Goal: Task Accomplishment & Management: Use online tool/utility

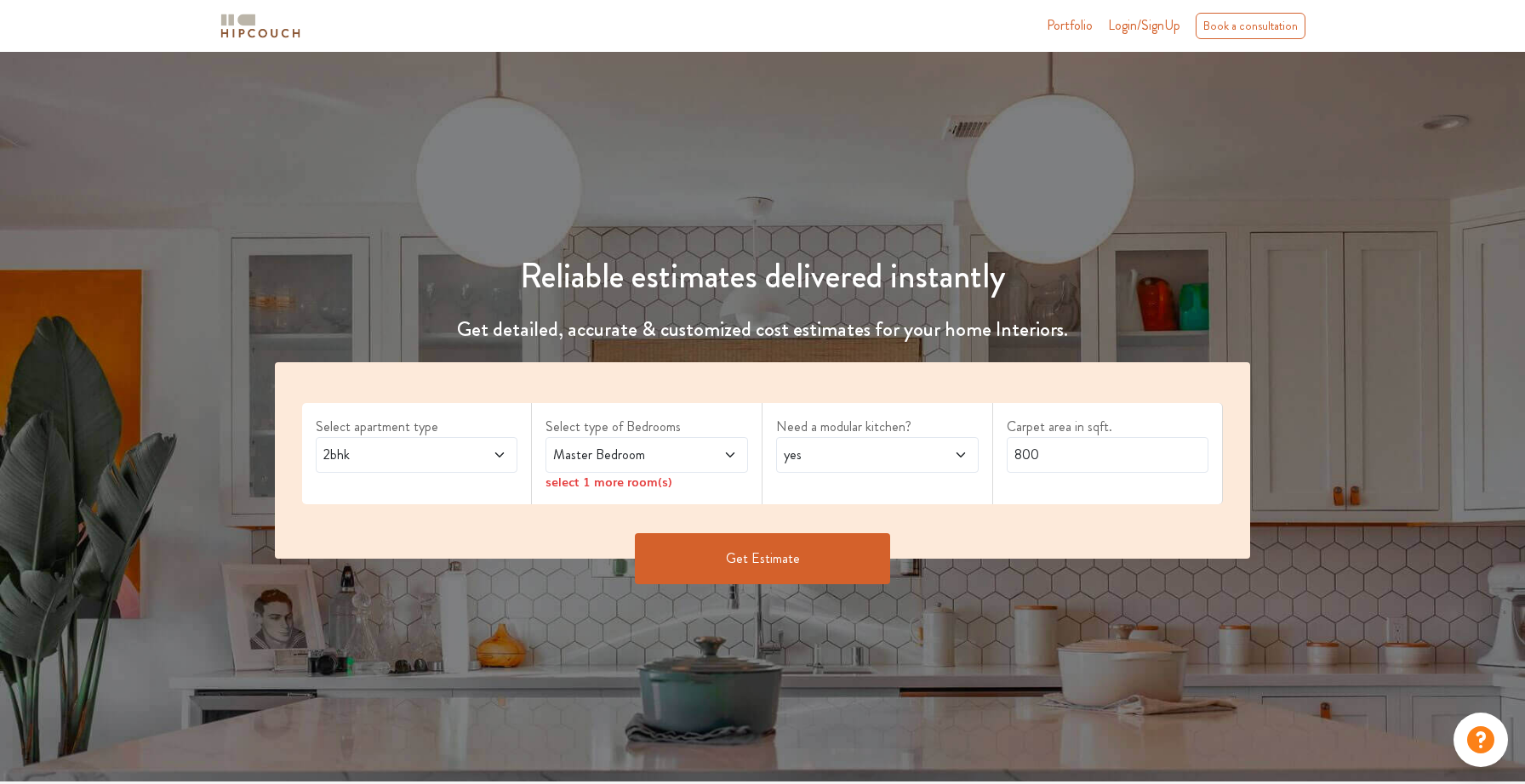
click at [505, 456] on icon at bounding box center [499, 455] width 13 height 13
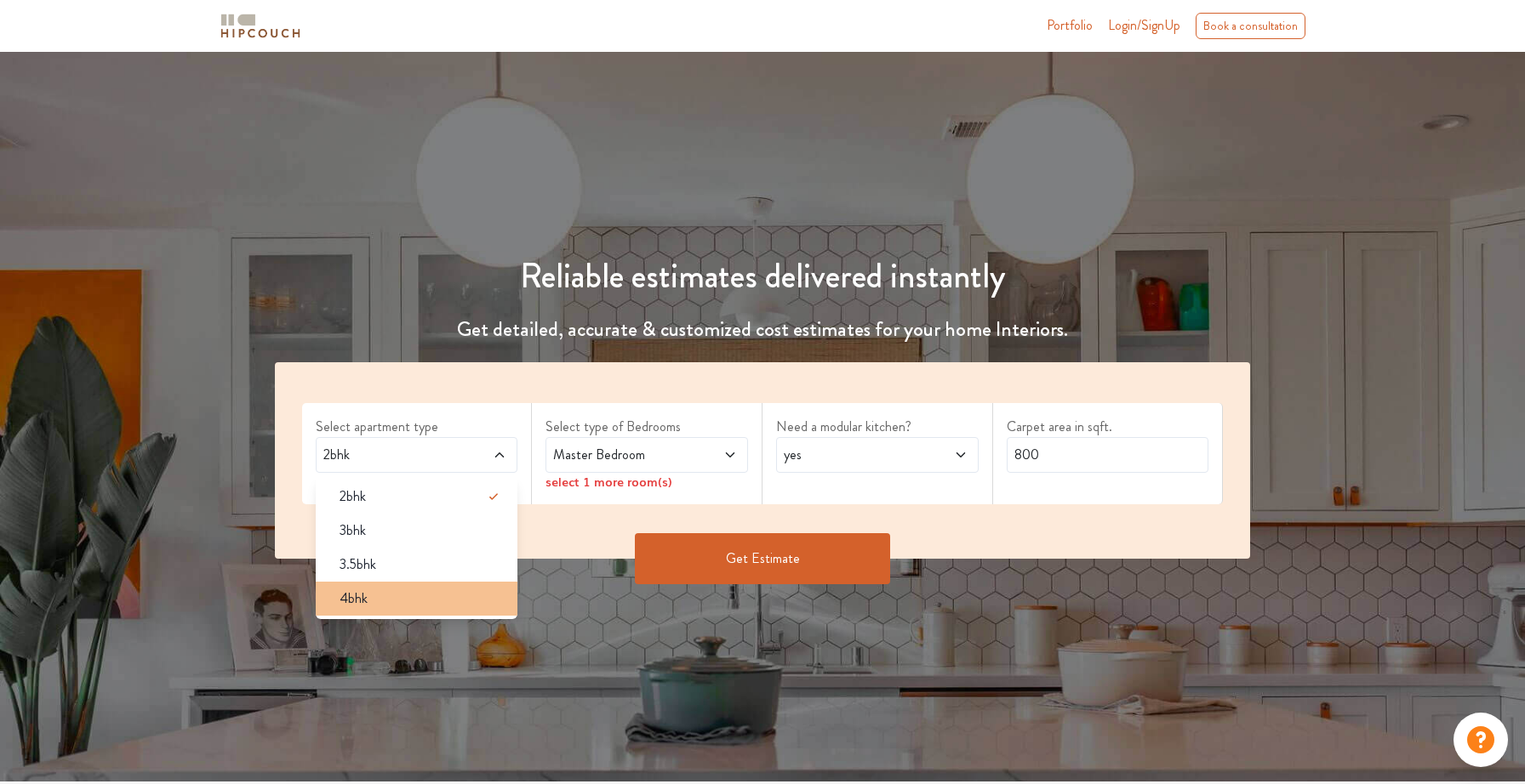
click at [450, 591] on div "4bhk" at bounding box center [422, 599] width 193 height 21
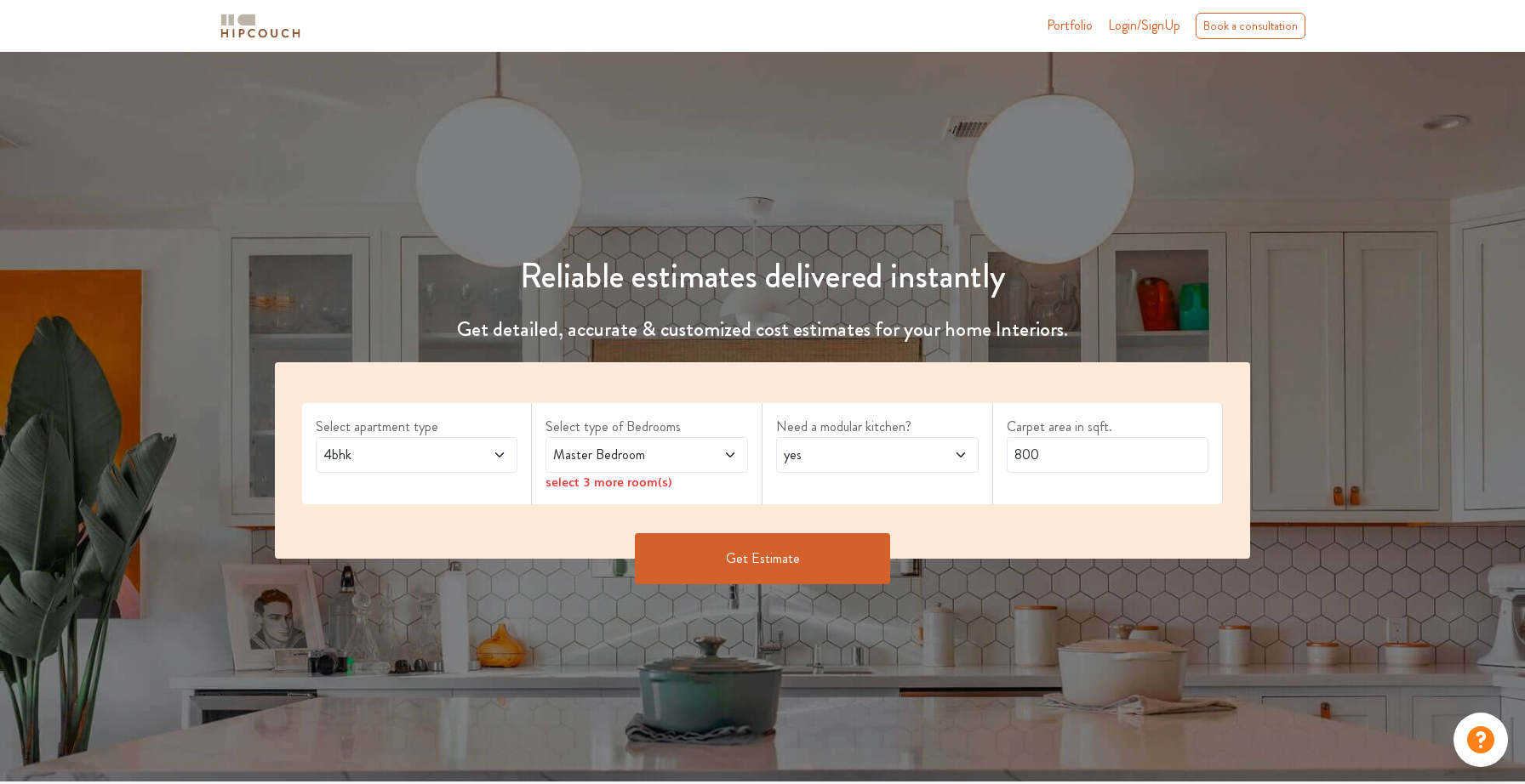
click at [669, 450] on span "Master Bedroom" at bounding box center [620, 455] width 141 height 21
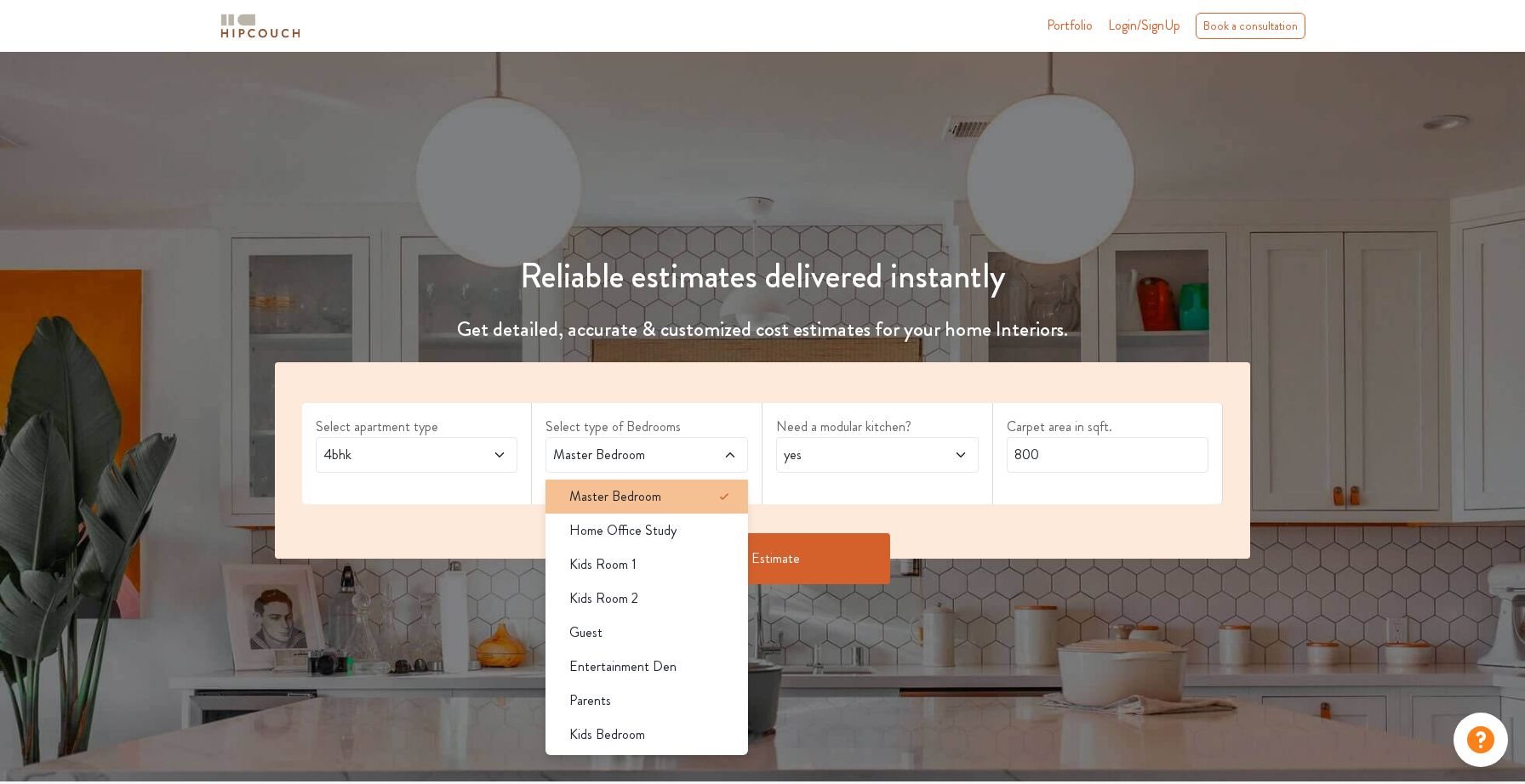
click at [665, 494] on div "Master Bedroom" at bounding box center [652, 497] width 193 height 21
click at [825, 500] on div "Need a modular kitchen? yes" at bounding box center [878, 453] width 231 height 101
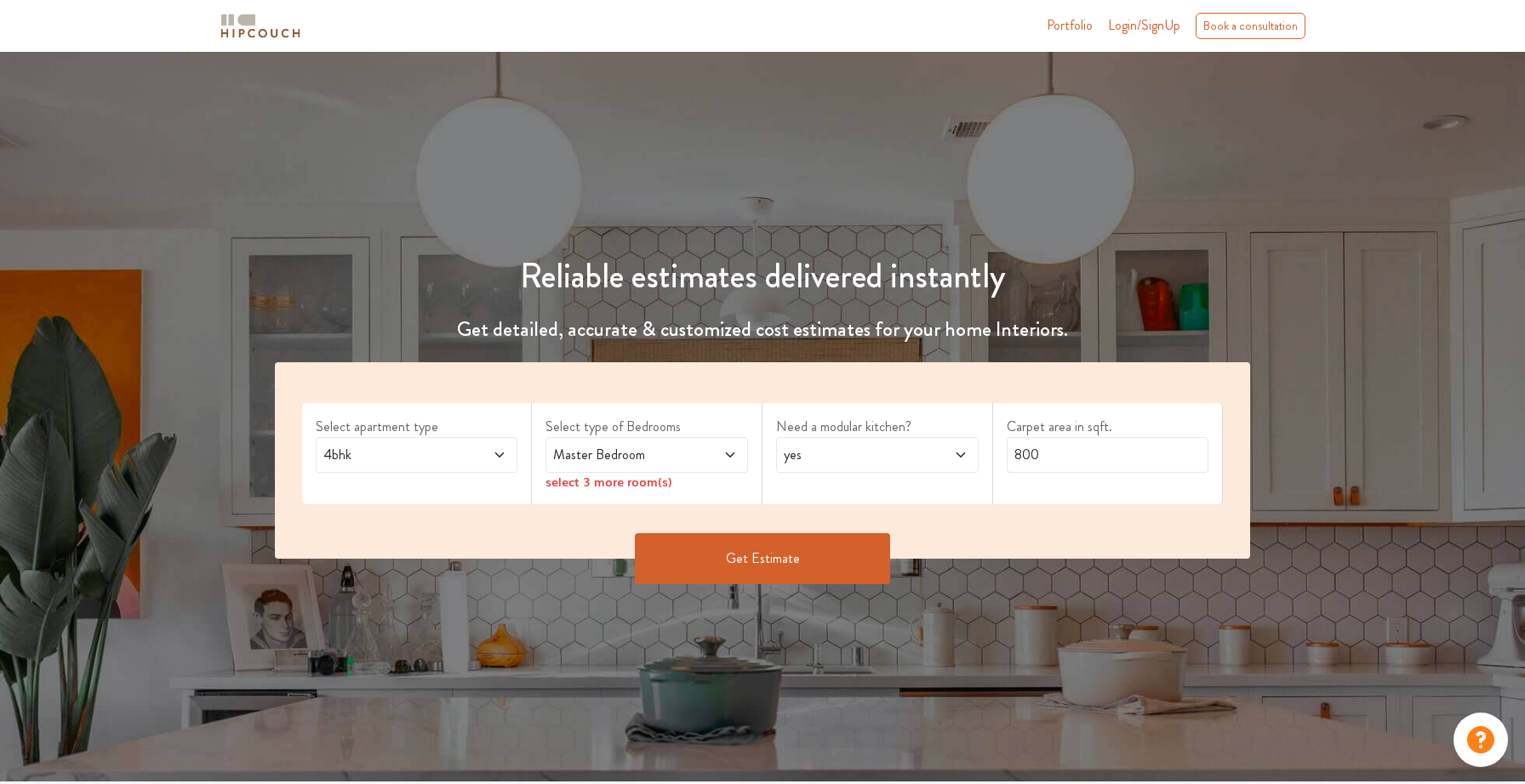
click at [637, 485] on div "select 3 more room(s)" at bounding box center [647, 481] width 202 height 18
click at [728, 454] on icon at bounding box center [730, 455] width 13 height 13
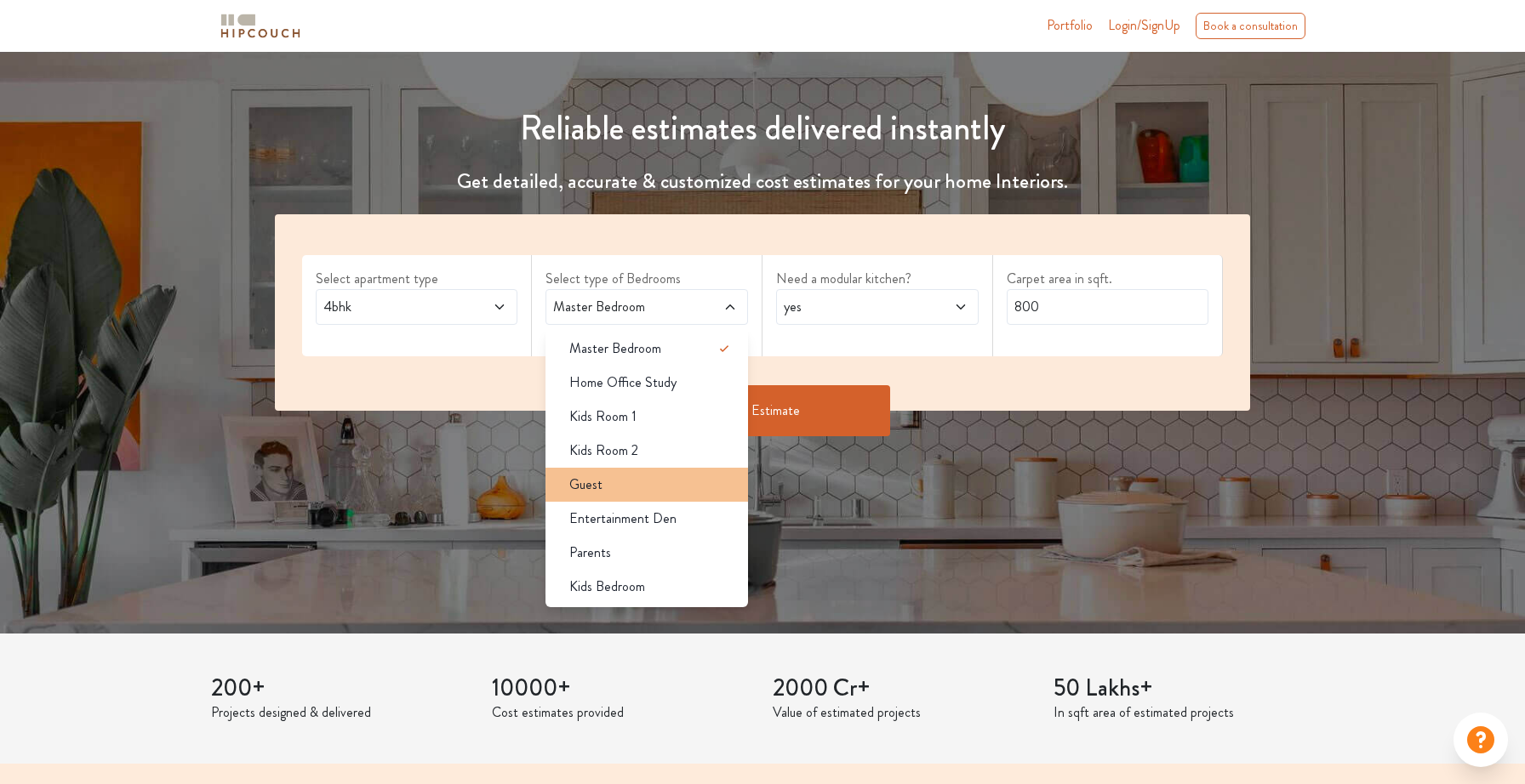
scroll to position [149, 0]
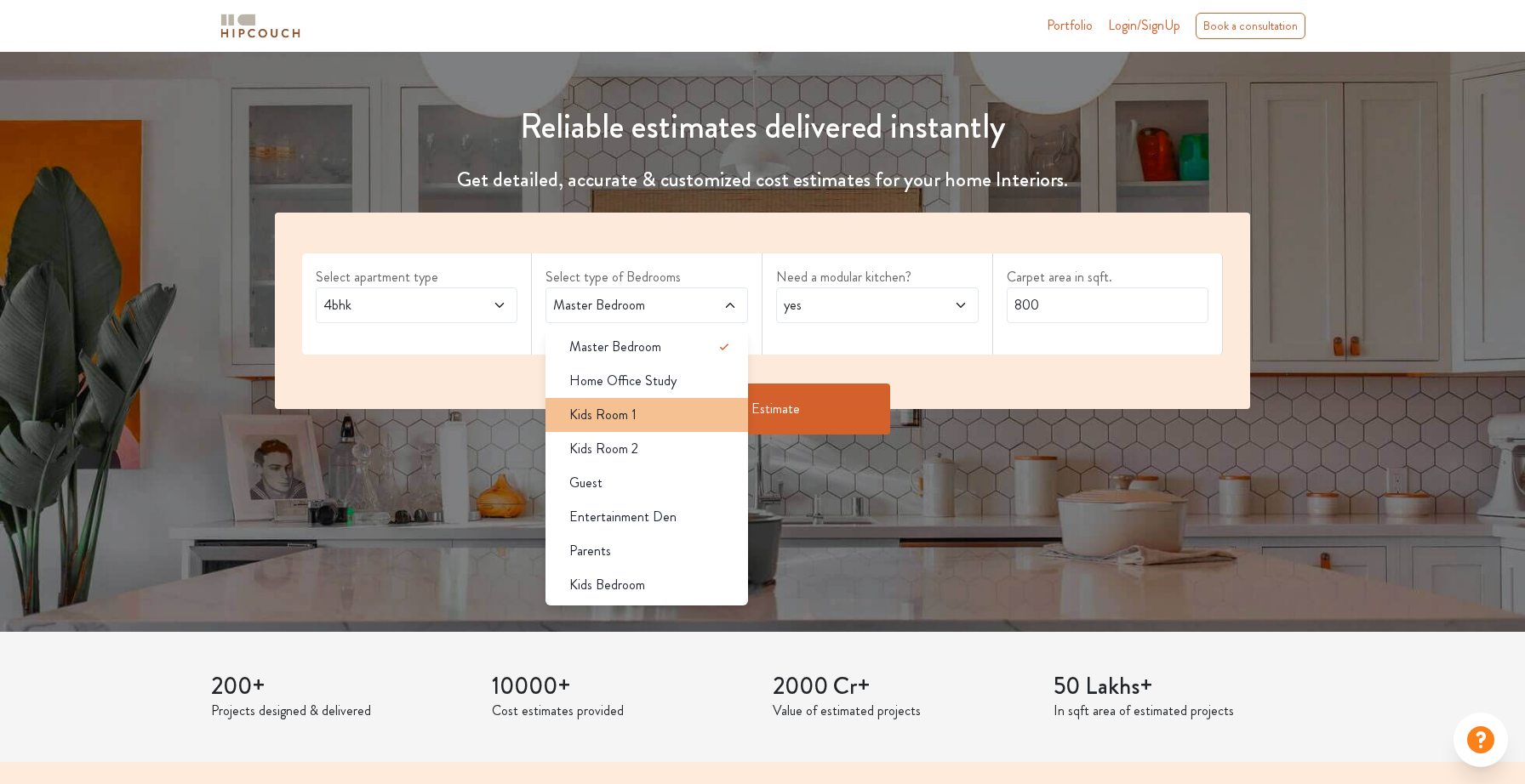
click at [651, 413] on div "Kids Room 1" at bounding box center [652, 414] width 193 height 21
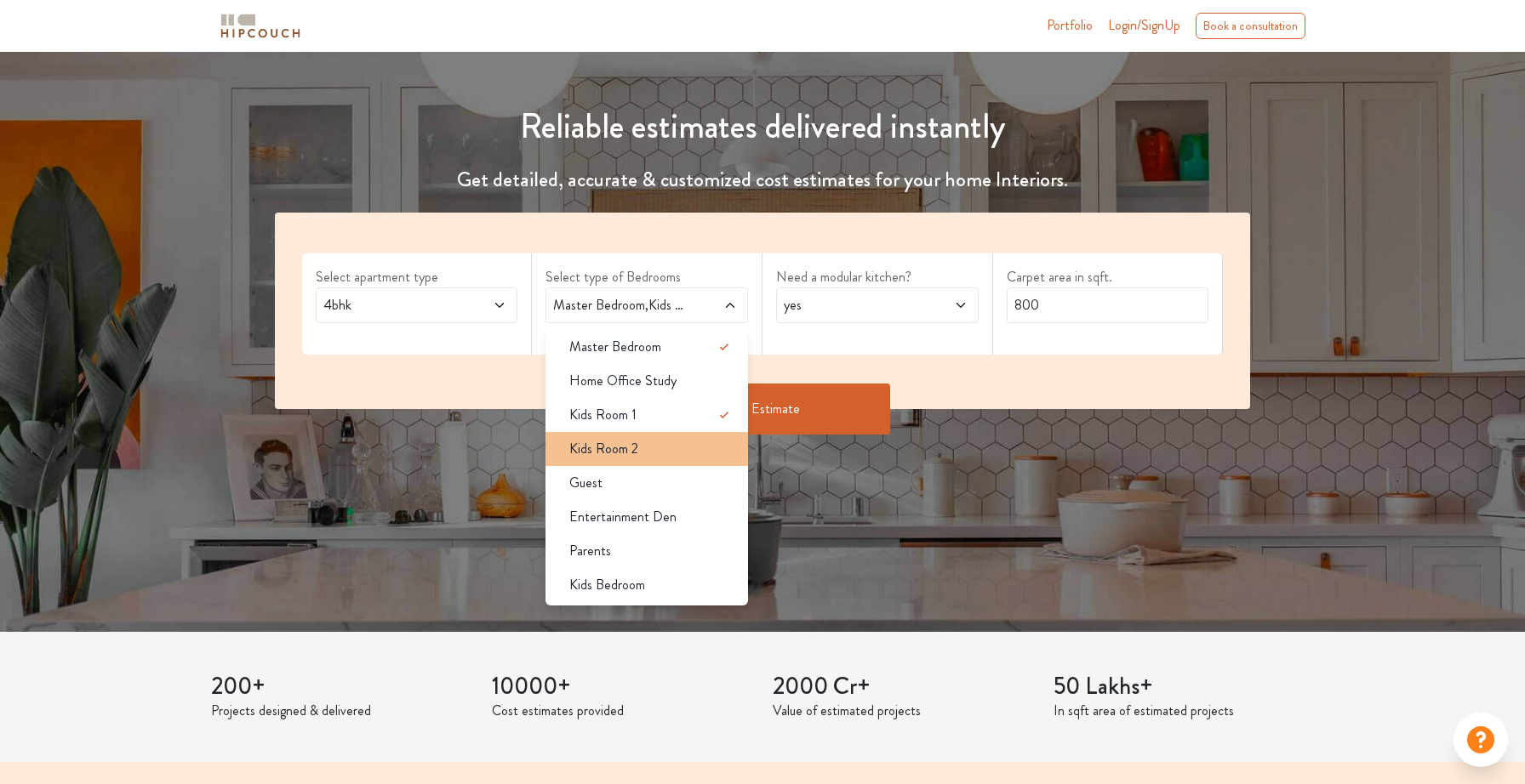
click at [642, 444] on div "Kids Room 2" at bounding box center [652, 448] width 193 height 21
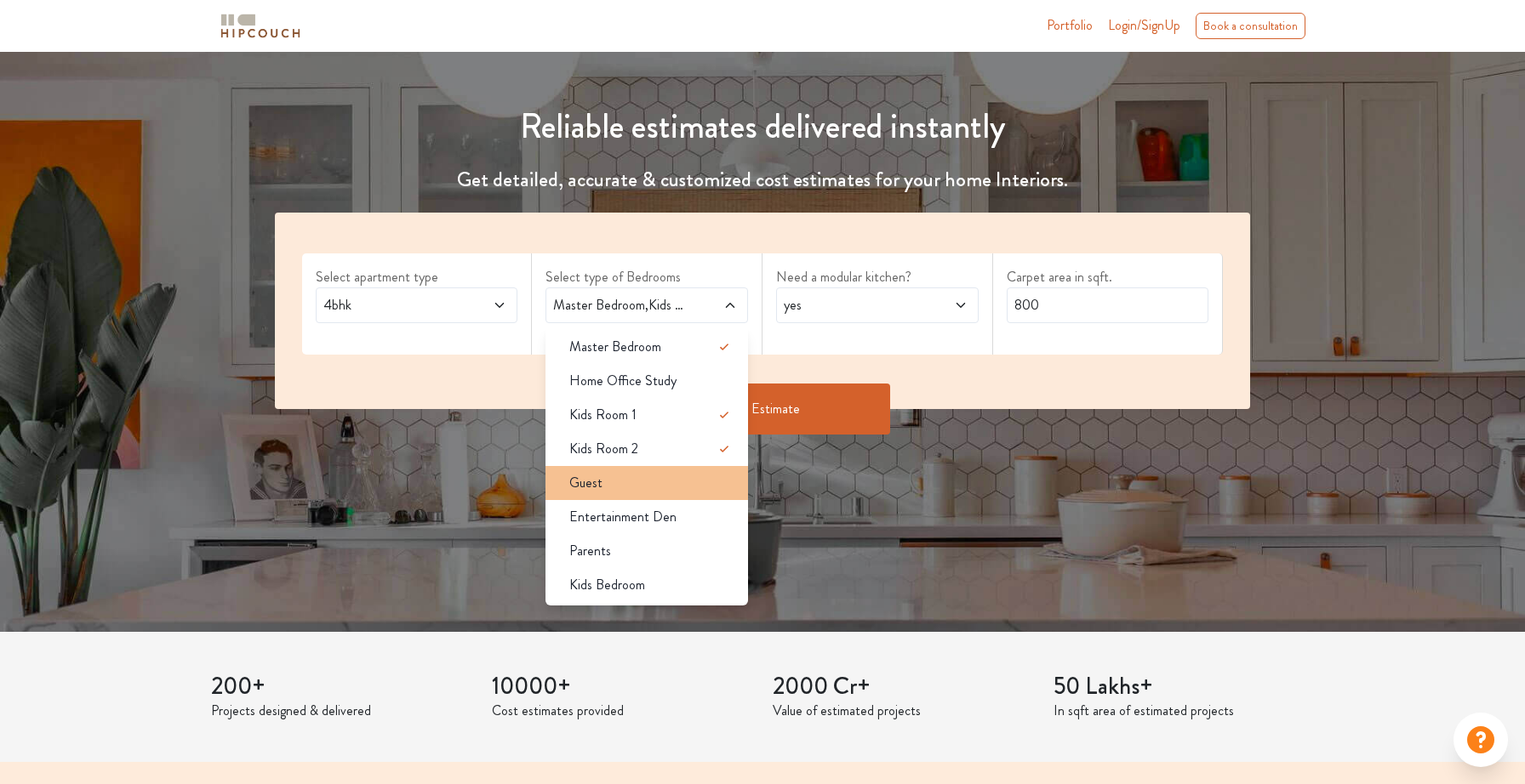
click at [629, 484] on div "Guest" at bounding box center [652, 482] width 193 height 21
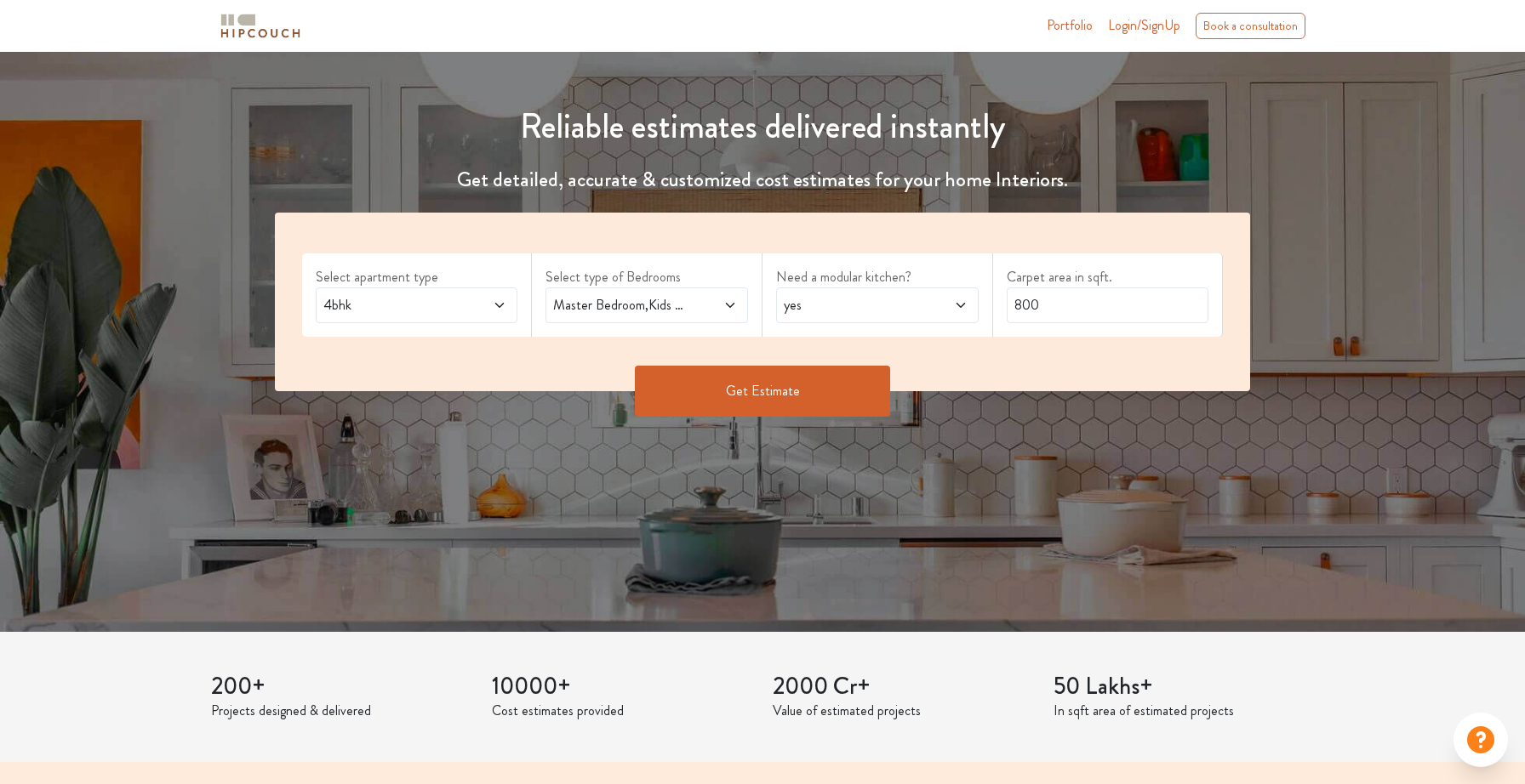
click at [874, 300] on span "yes" at bounding box center [850, 305] width 141 height 21
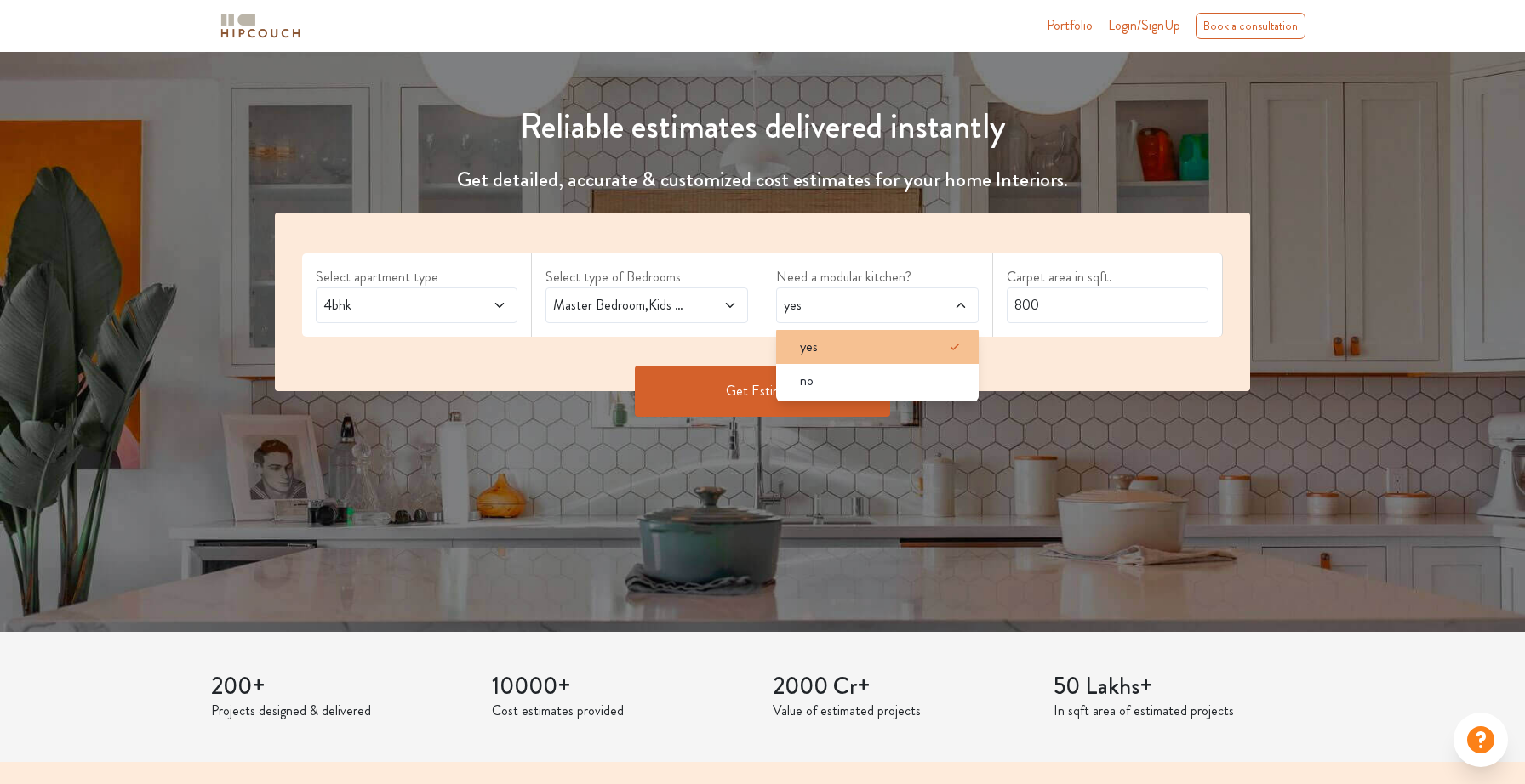
click at [864, 342] on div "yes" at bounding box center [882, 346] width 193 height 21
click at [1080, 304] on input "800" at bounding box center [1108, 305] width 202 height 36
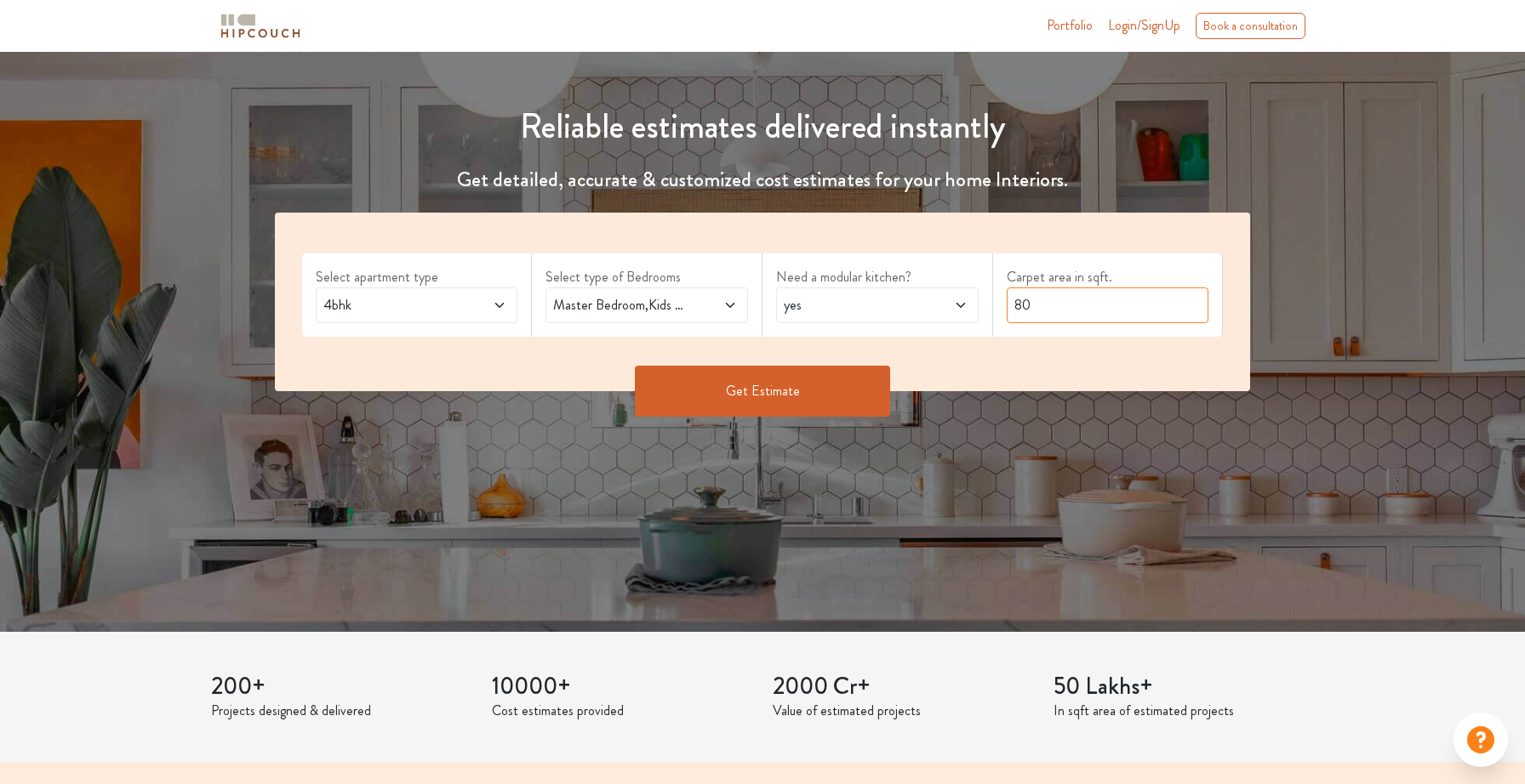
type input "8"
type input "1950"
click at [740, 388] on button "Get Estimate" at bounding box center [762, 391] width 255 height 51
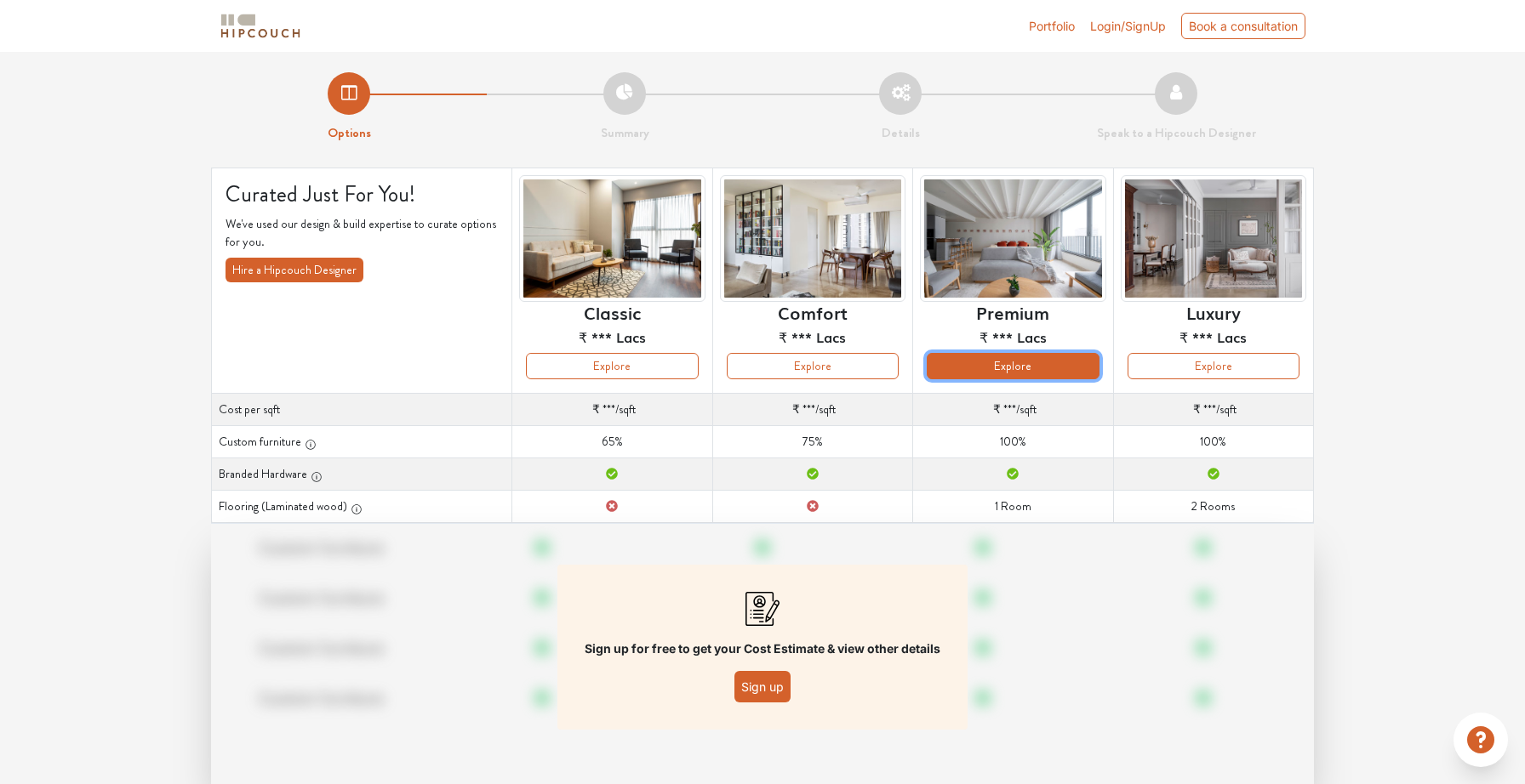
click at [1026, 373] on button "Explore" at bounding box center [1013, 365] width 172 height 26
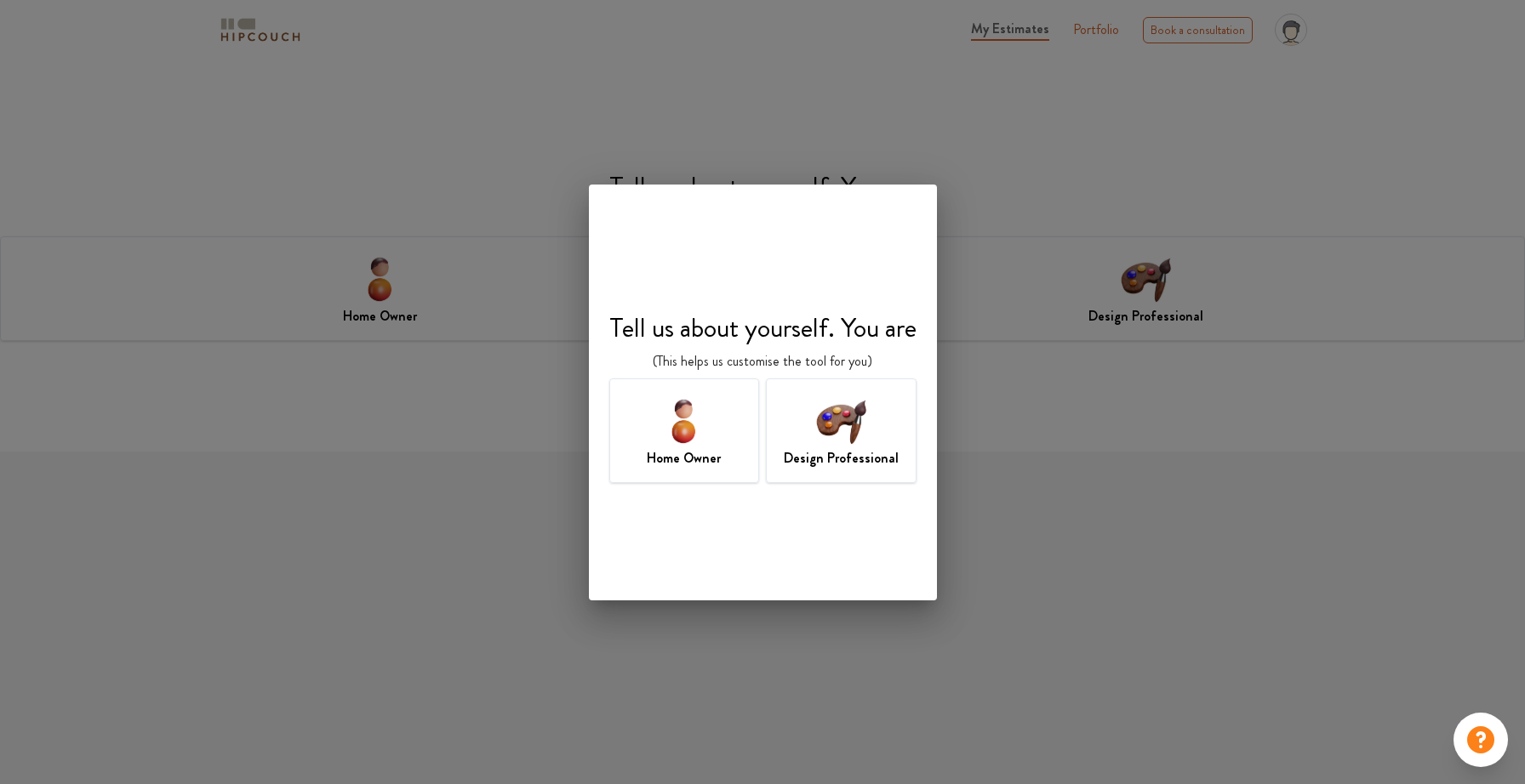
click at [681, 429] on img at bounding box center [684, 421] width 56 height 55
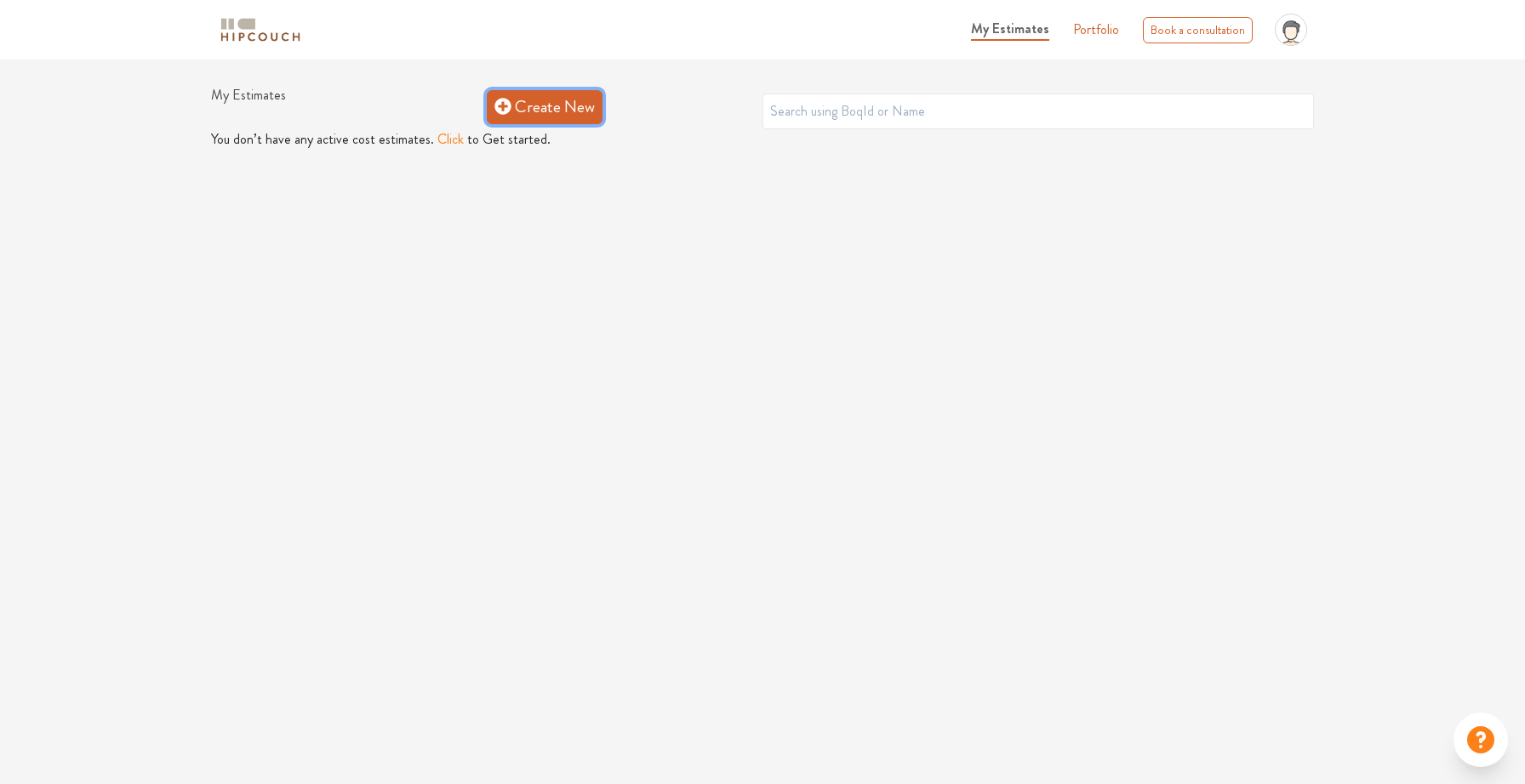
click at [555, 107] on link "Create New" at bounding box center [544, 107] width 116 height 34
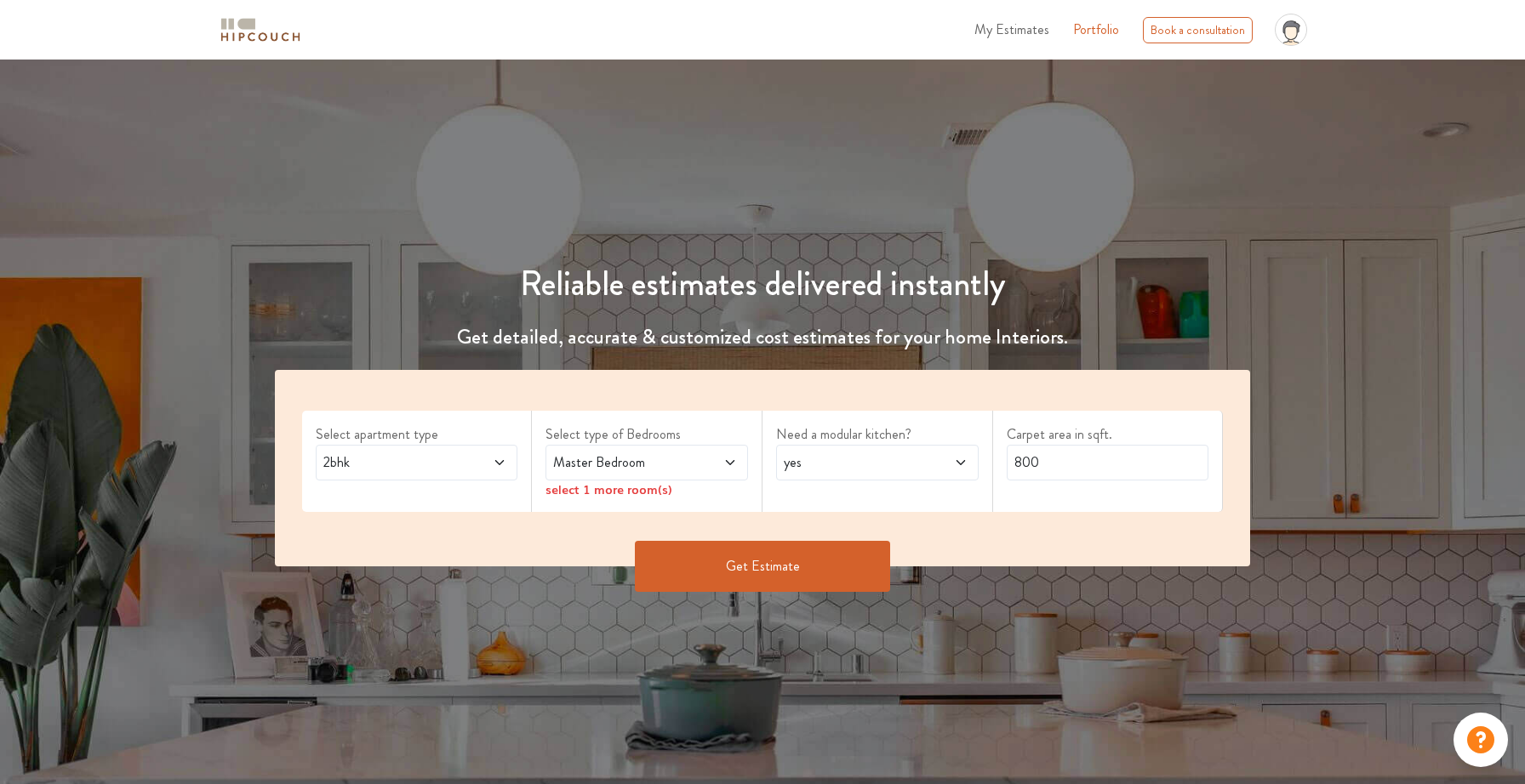
click at [486, 459] on span at bounding box center [483, 463] width 47 height 21
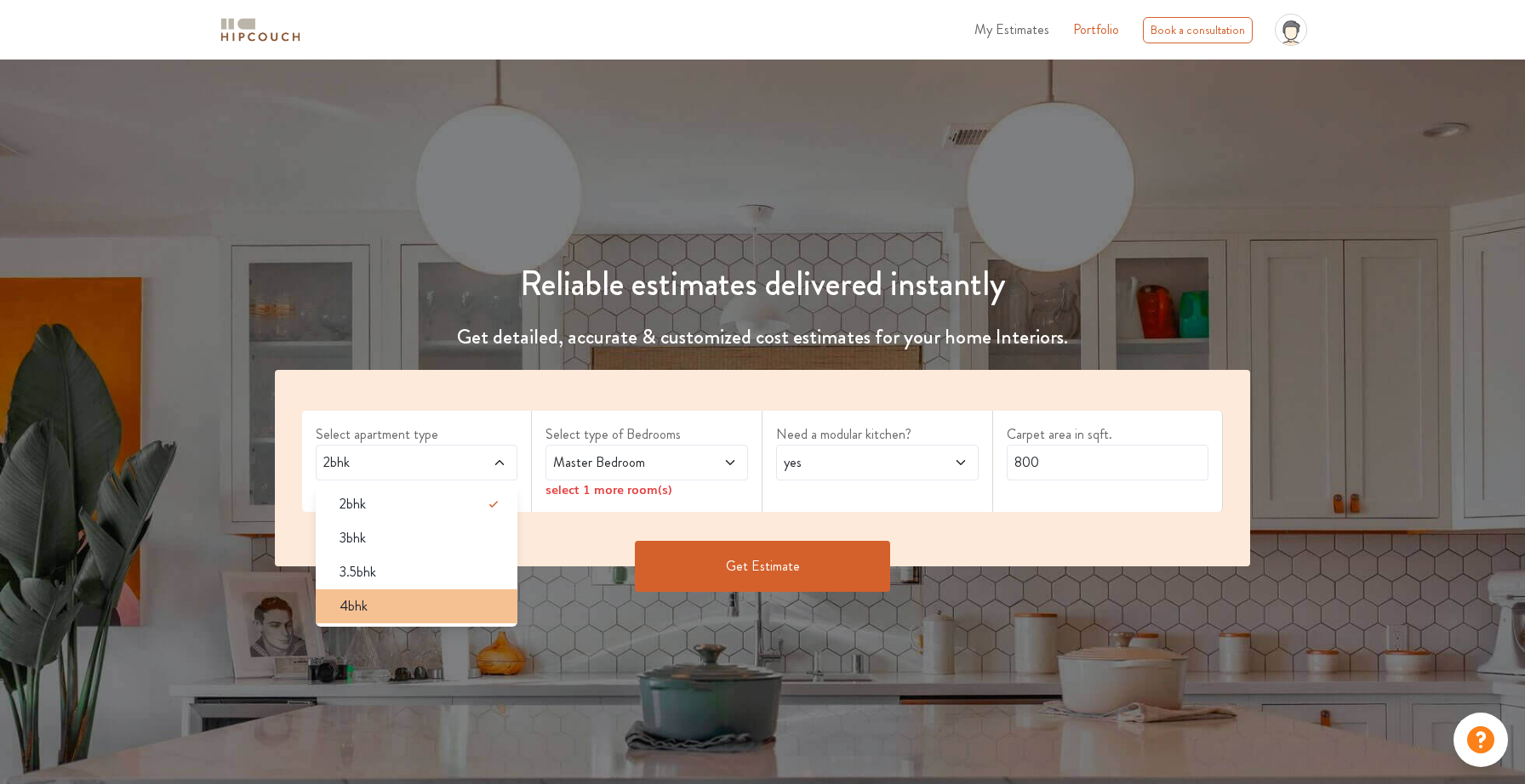
click at [454, 609] on div "4bhk" at bounding box center [422, 606] width 193 height 21
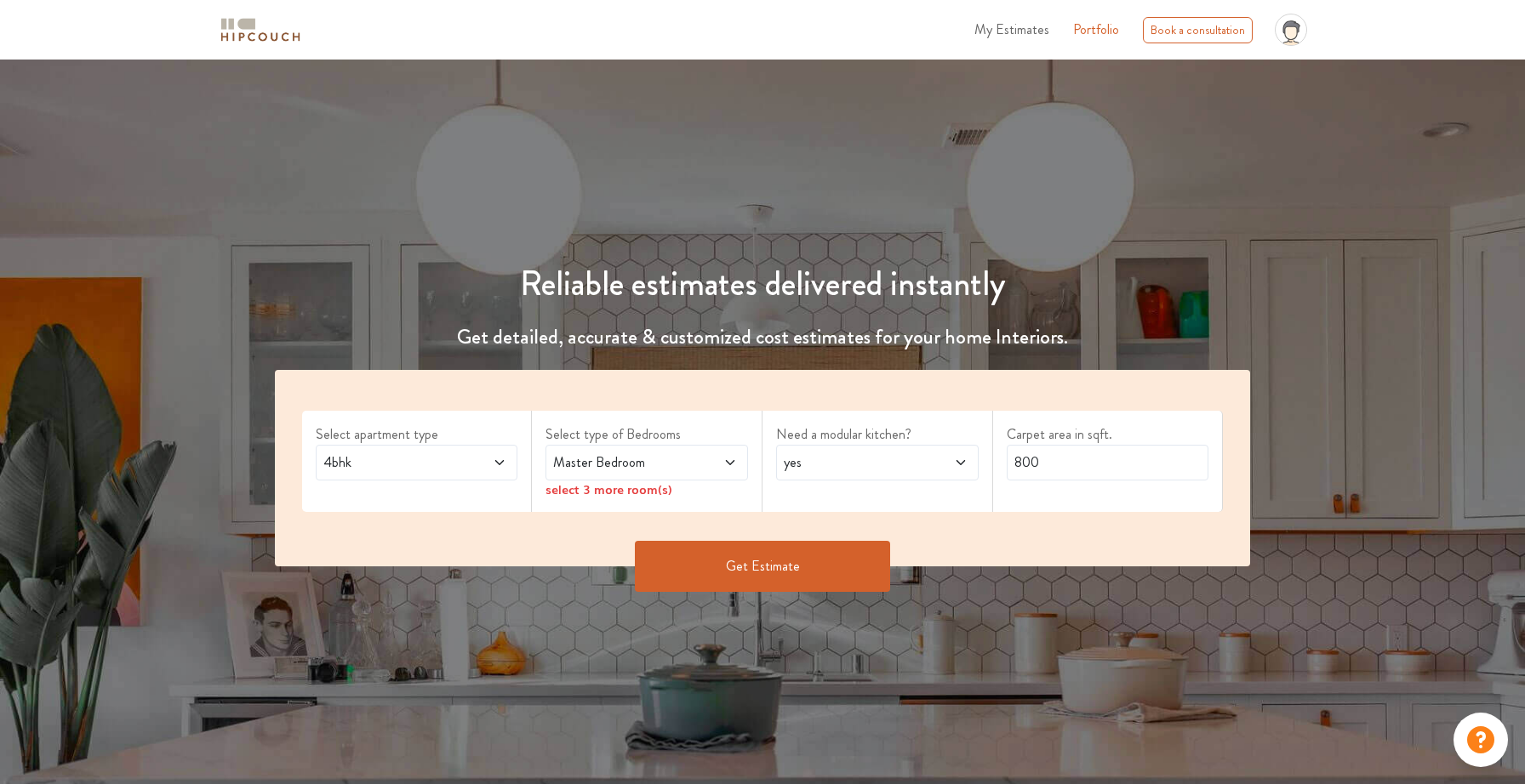
click at [682, 457] on span "Master Bedroom" at bounding box center [620, 463] width 141 height 21
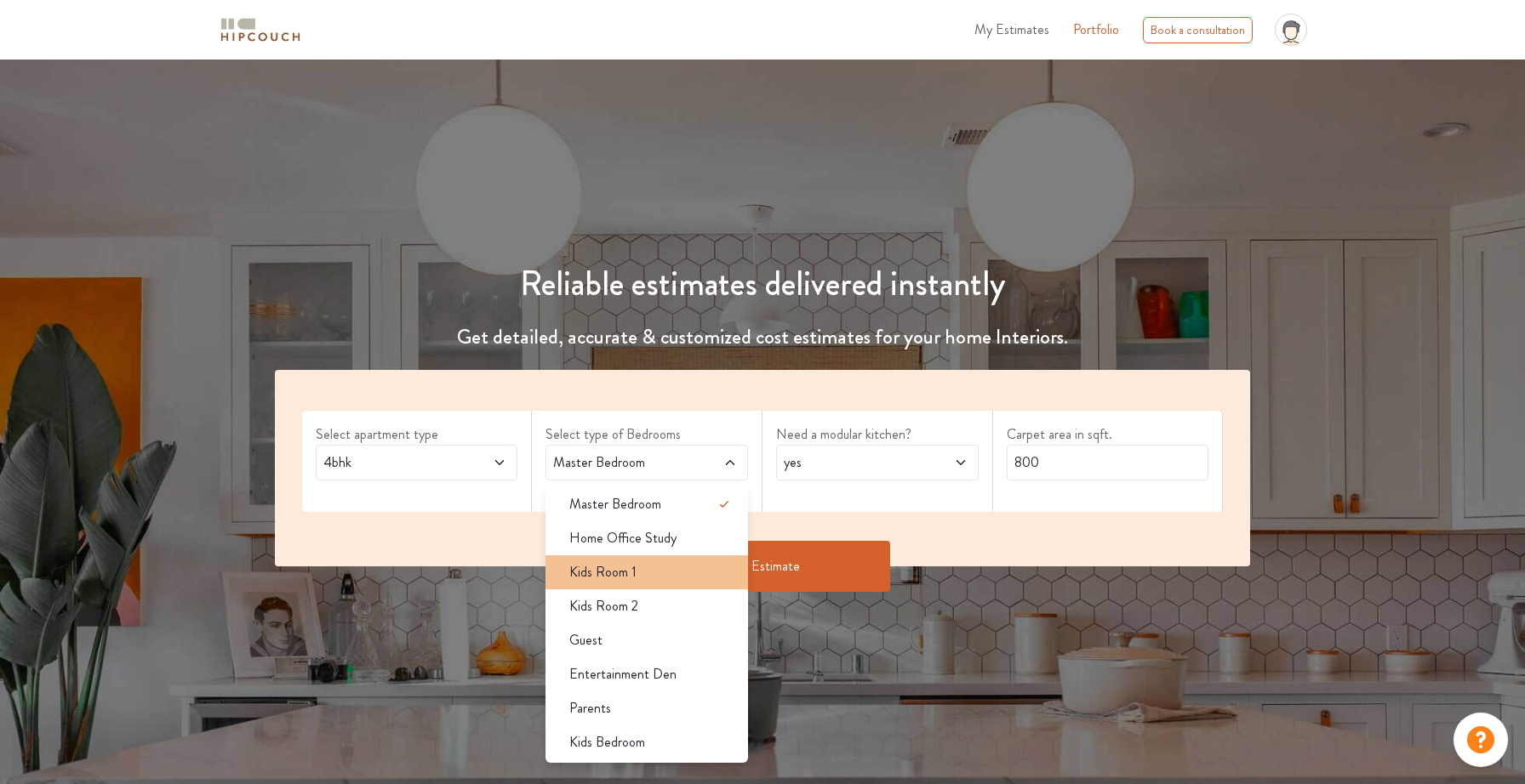
click at [661, 574] on div "Kids Room 1" at bounding box center [652, 572] width 193 height 21
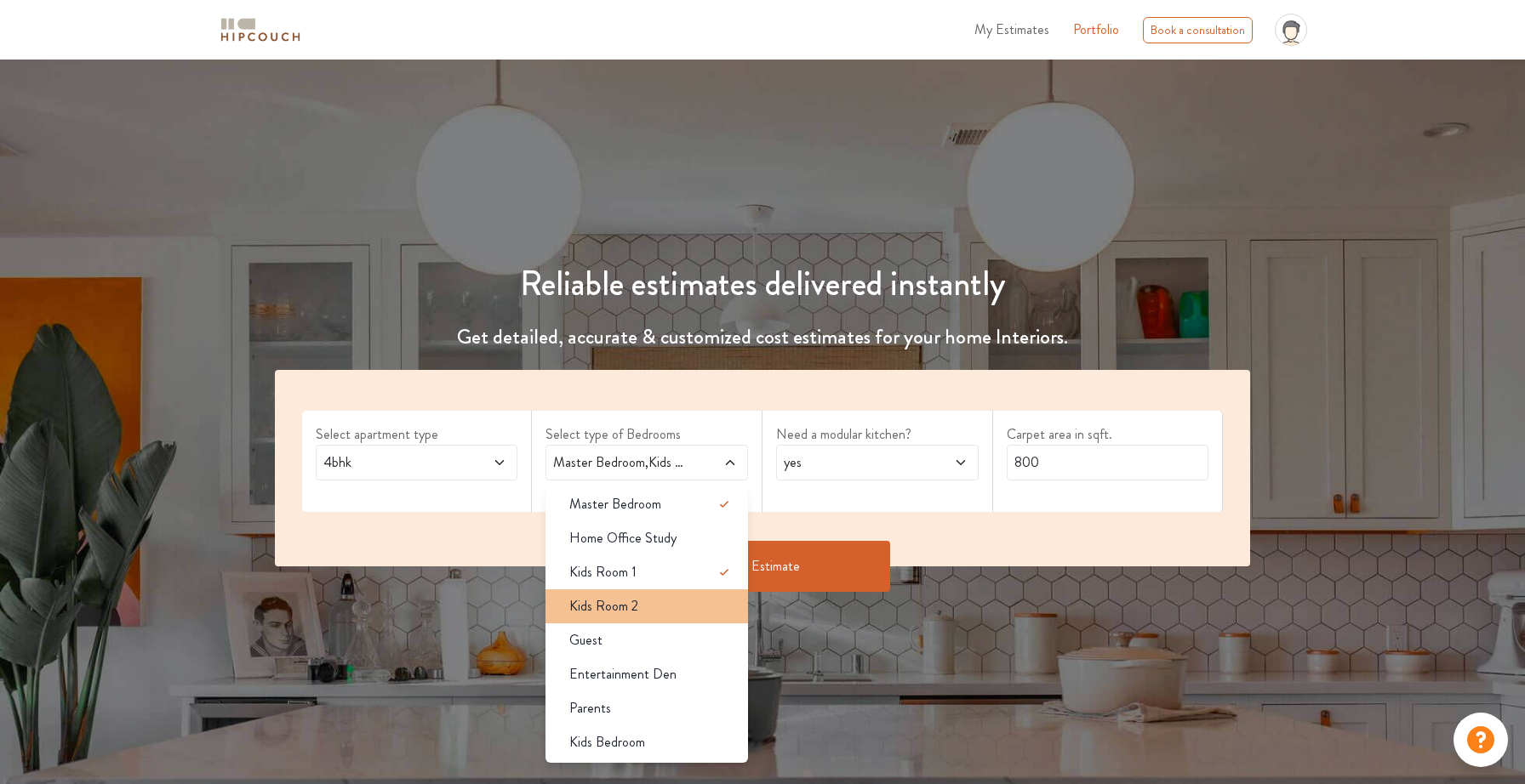
click at [656, 604] on div "Kids Room 2" at bounding box center [652, 606] width 193 height 21
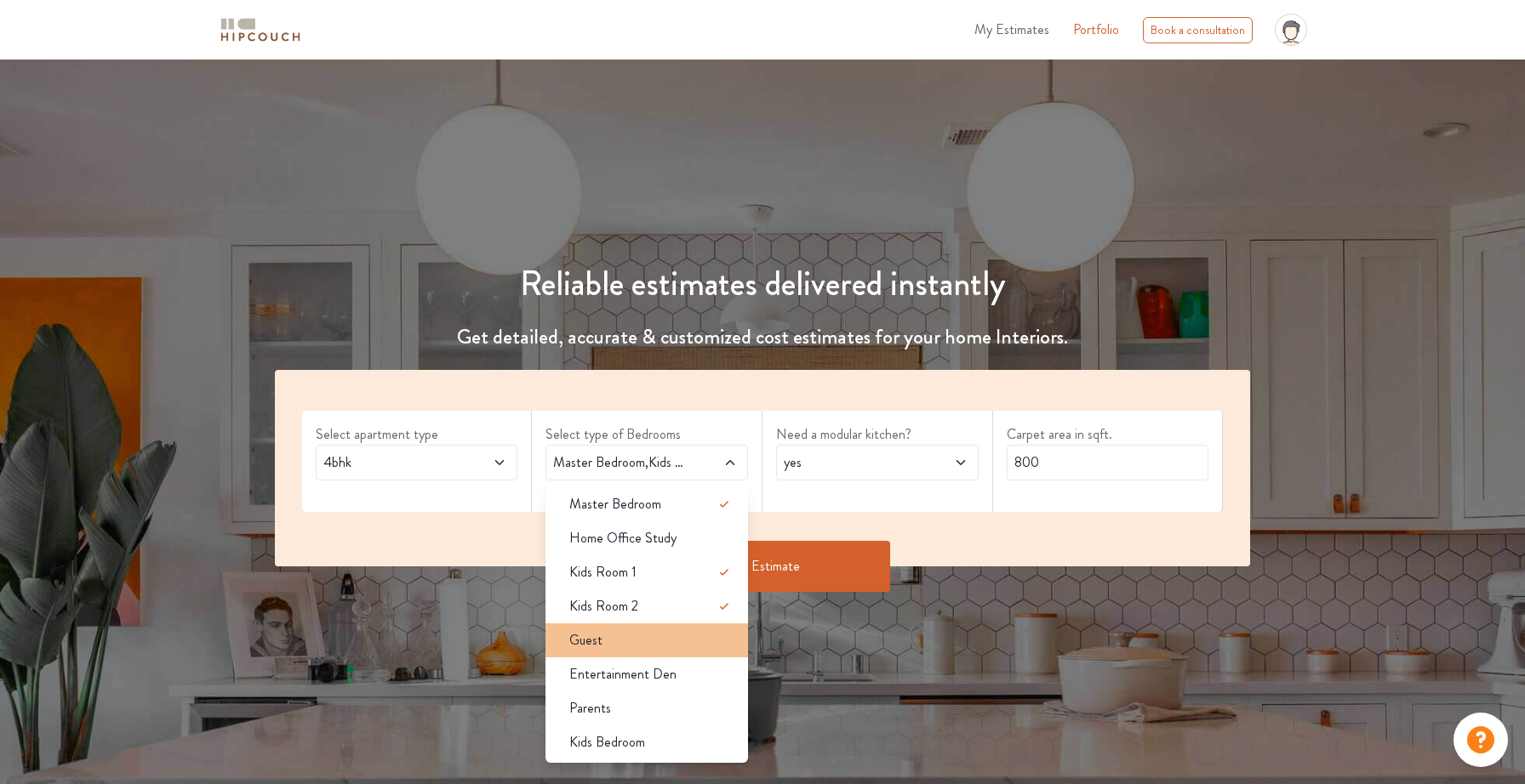
click at [644, 643] on div "Guest" at bounding box center [652, 640] width 193 height 21
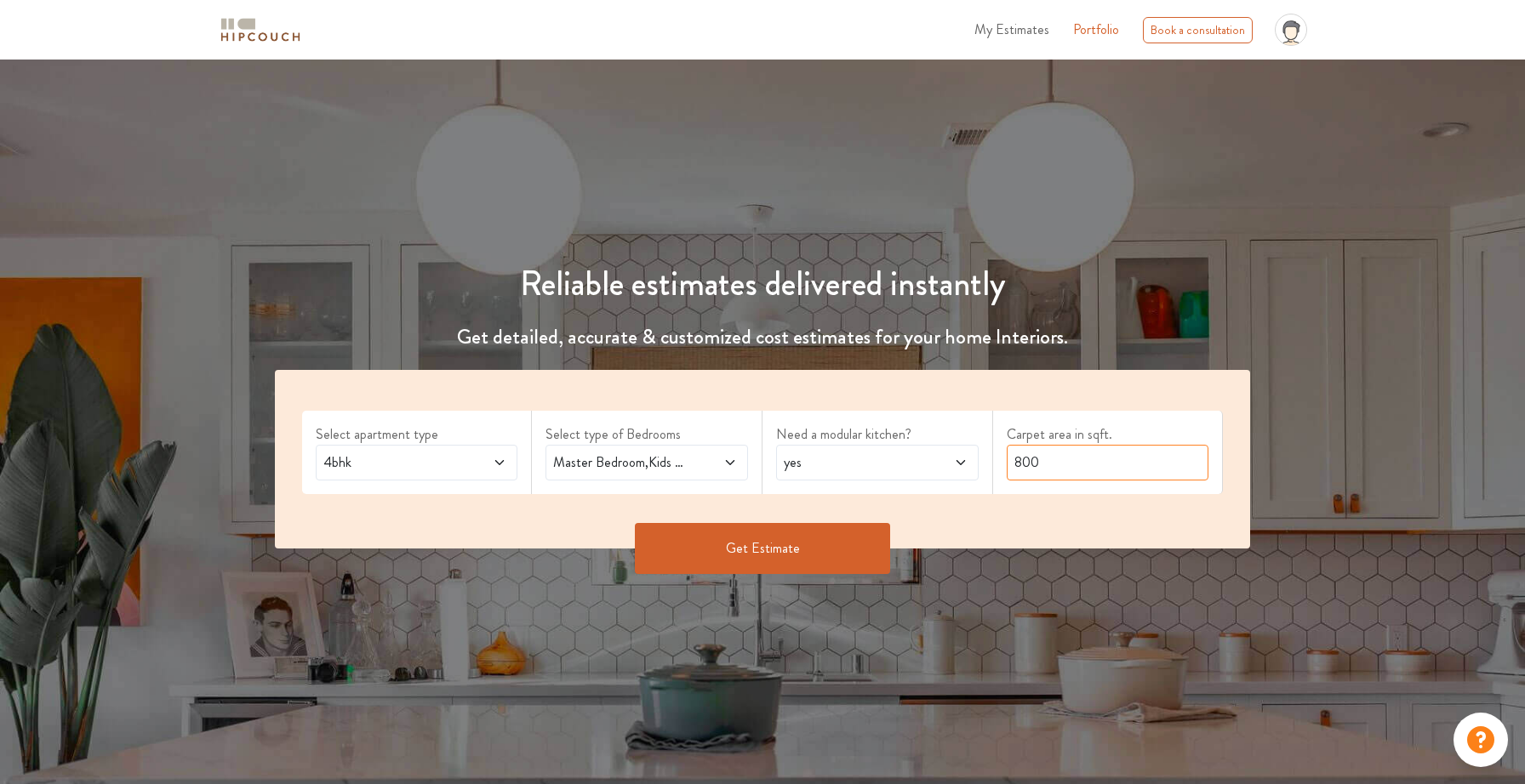
click at [1085, 468] on input "800" at bounding box center [1108, 463] width 202 height 36
type input "8"
type input "1945"
click at [746, 545] on button "Get Estimate" at bounding box center [762, 548] width 255 height 51
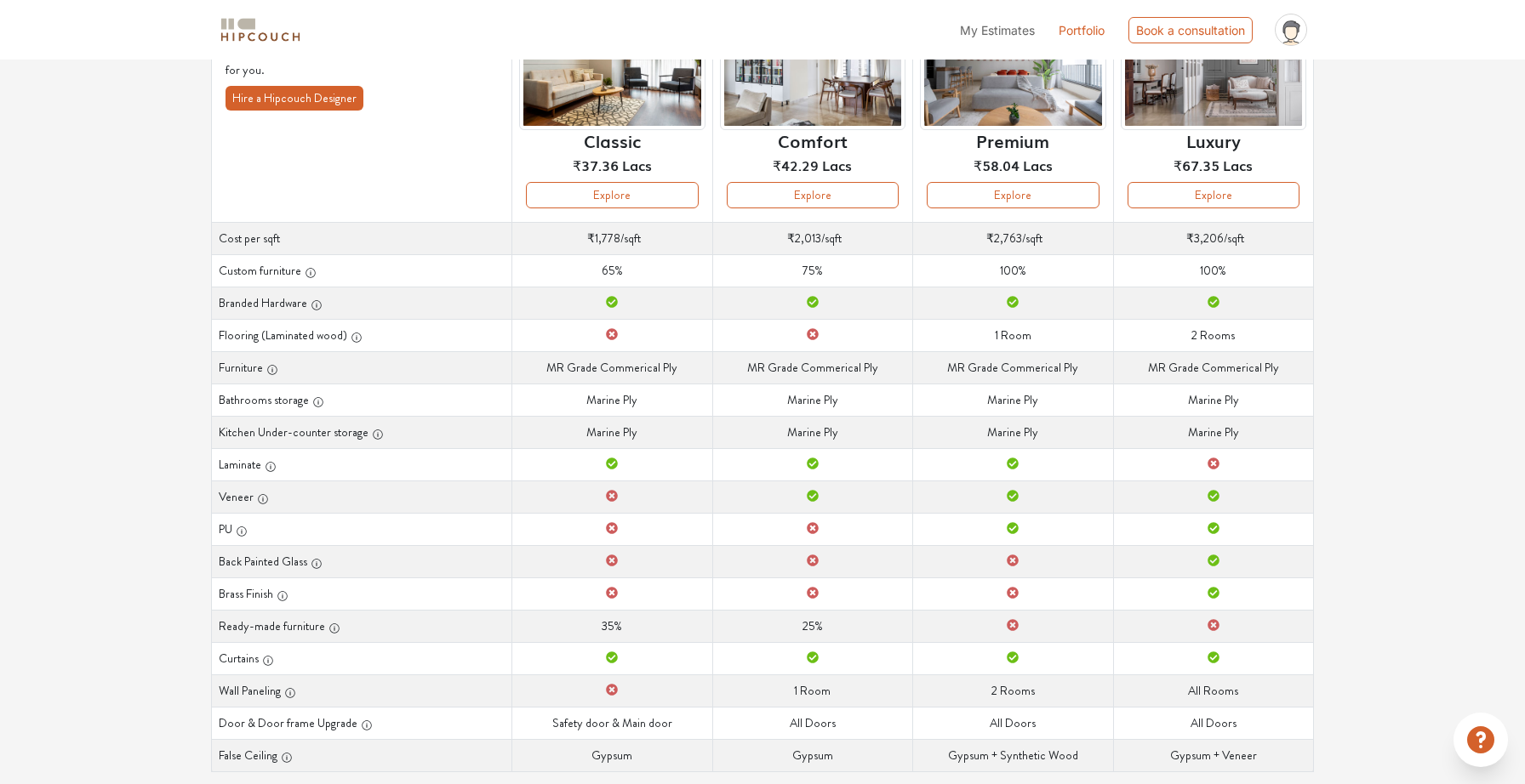
scroll to position [209, 0]
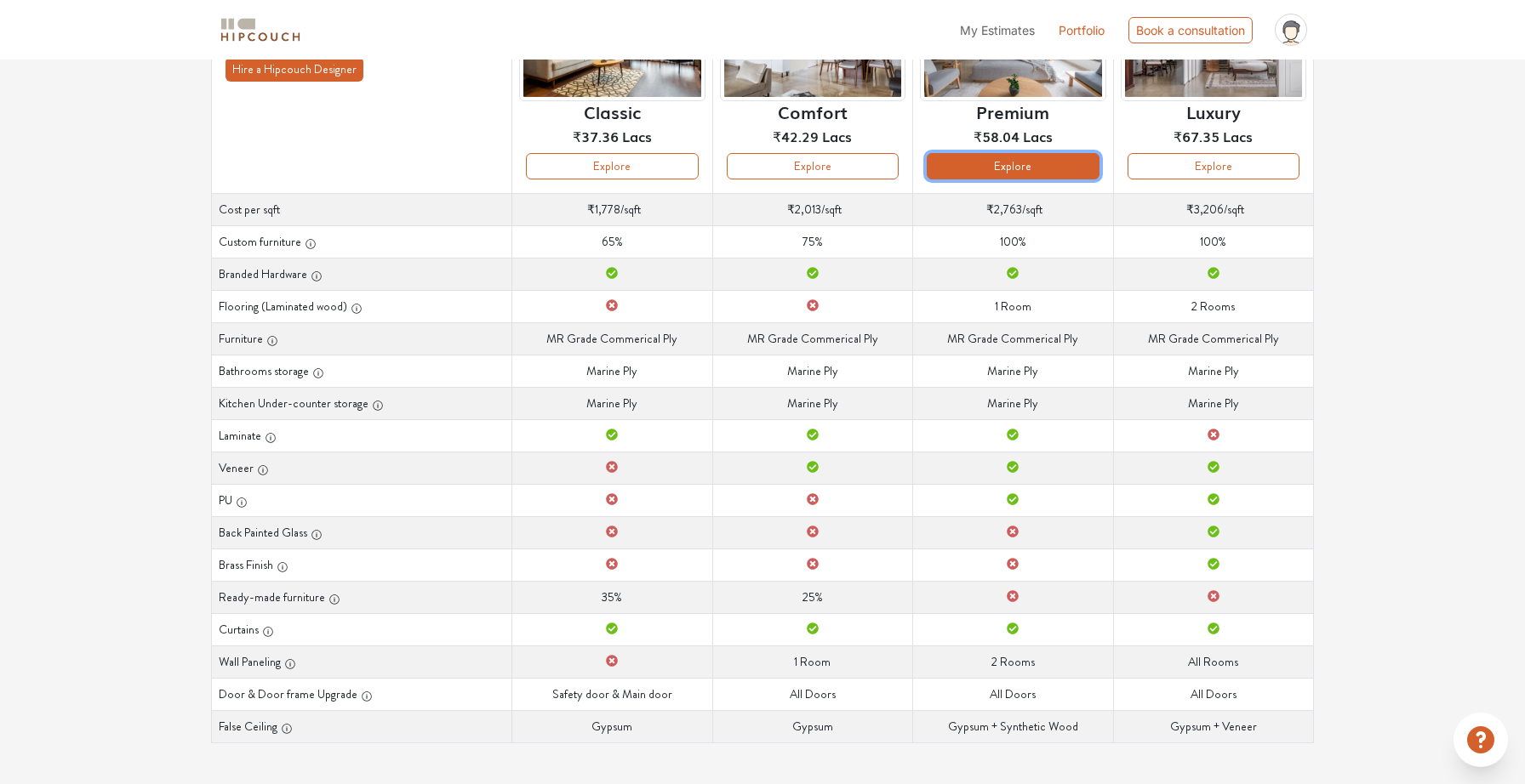
click at [1009, 165] on button "Explore" at bounding box center [1013, 166] width 172 height 26
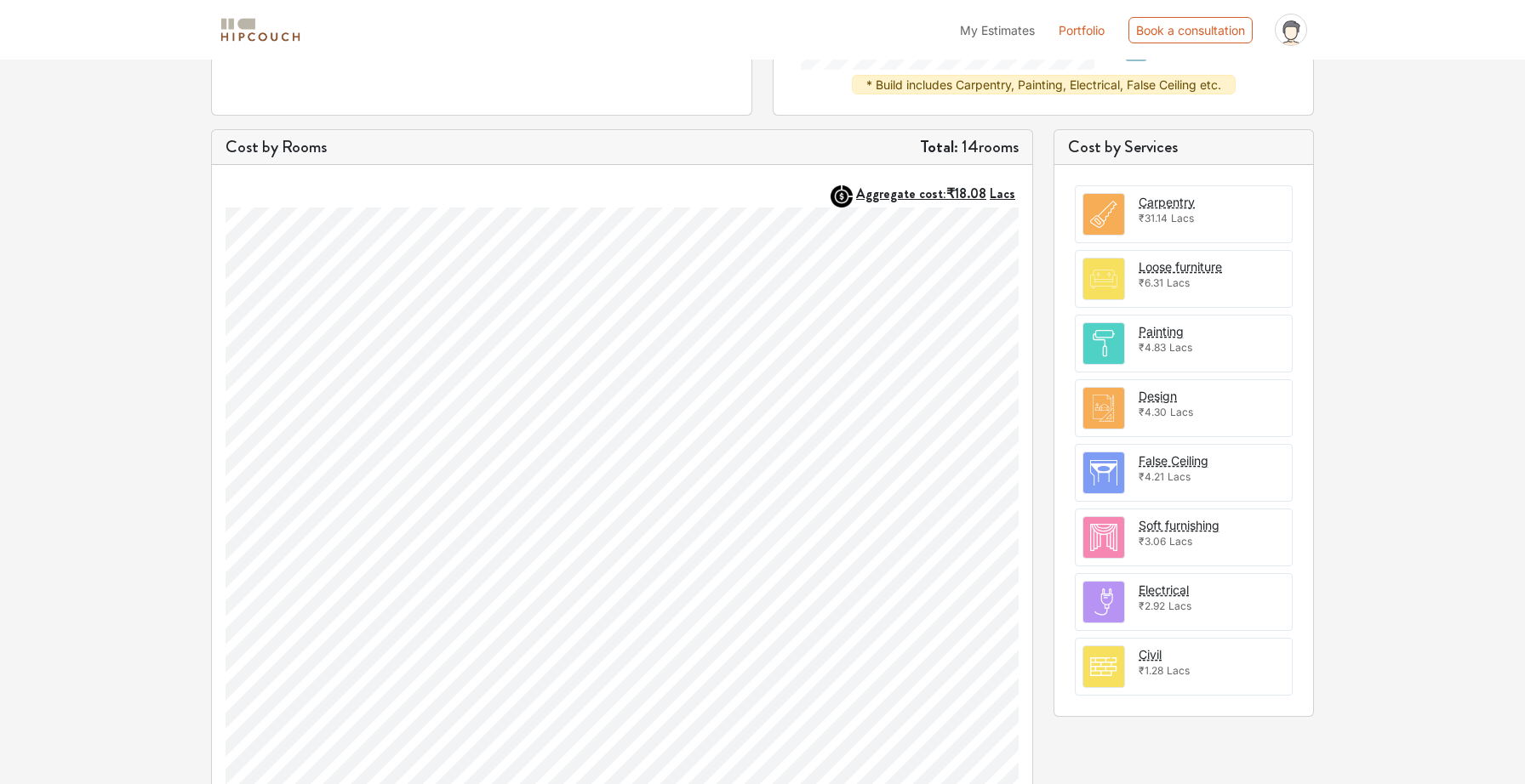
scroll to position [476, 0]
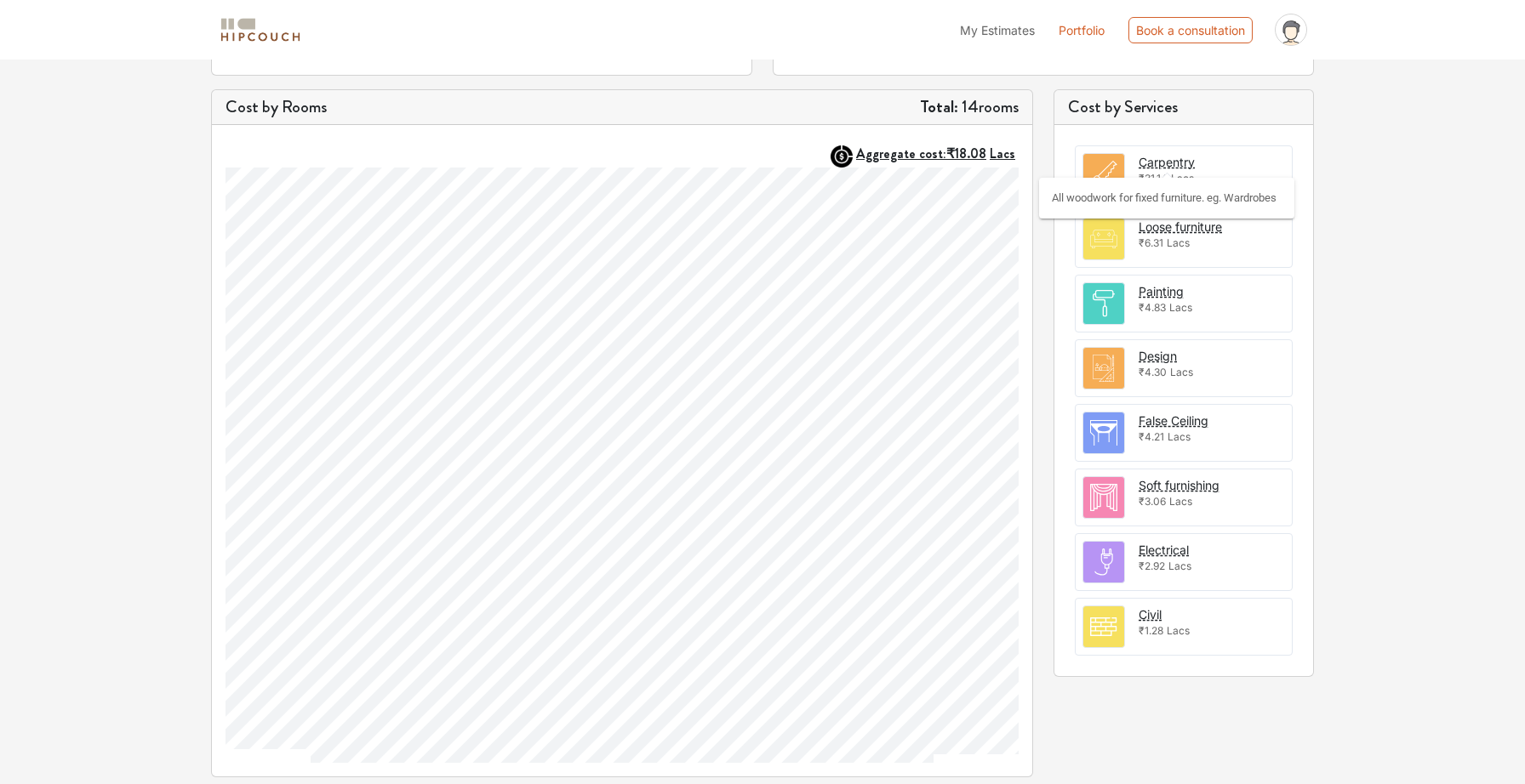
click at [1169, 163] on div "Carpentry" at bounding box center [1167, 162] width 56 height 18
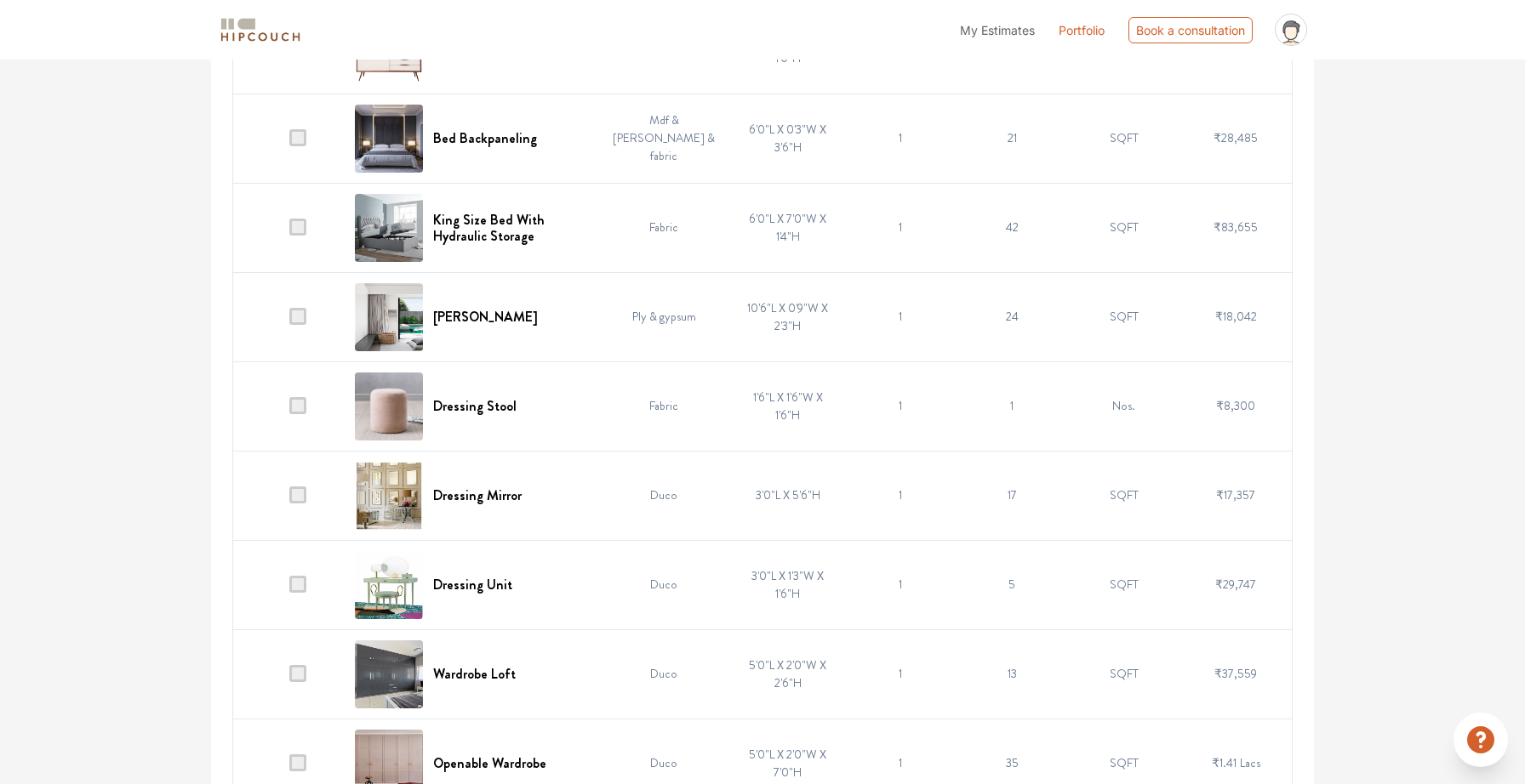
scroll to position [4478, 0]
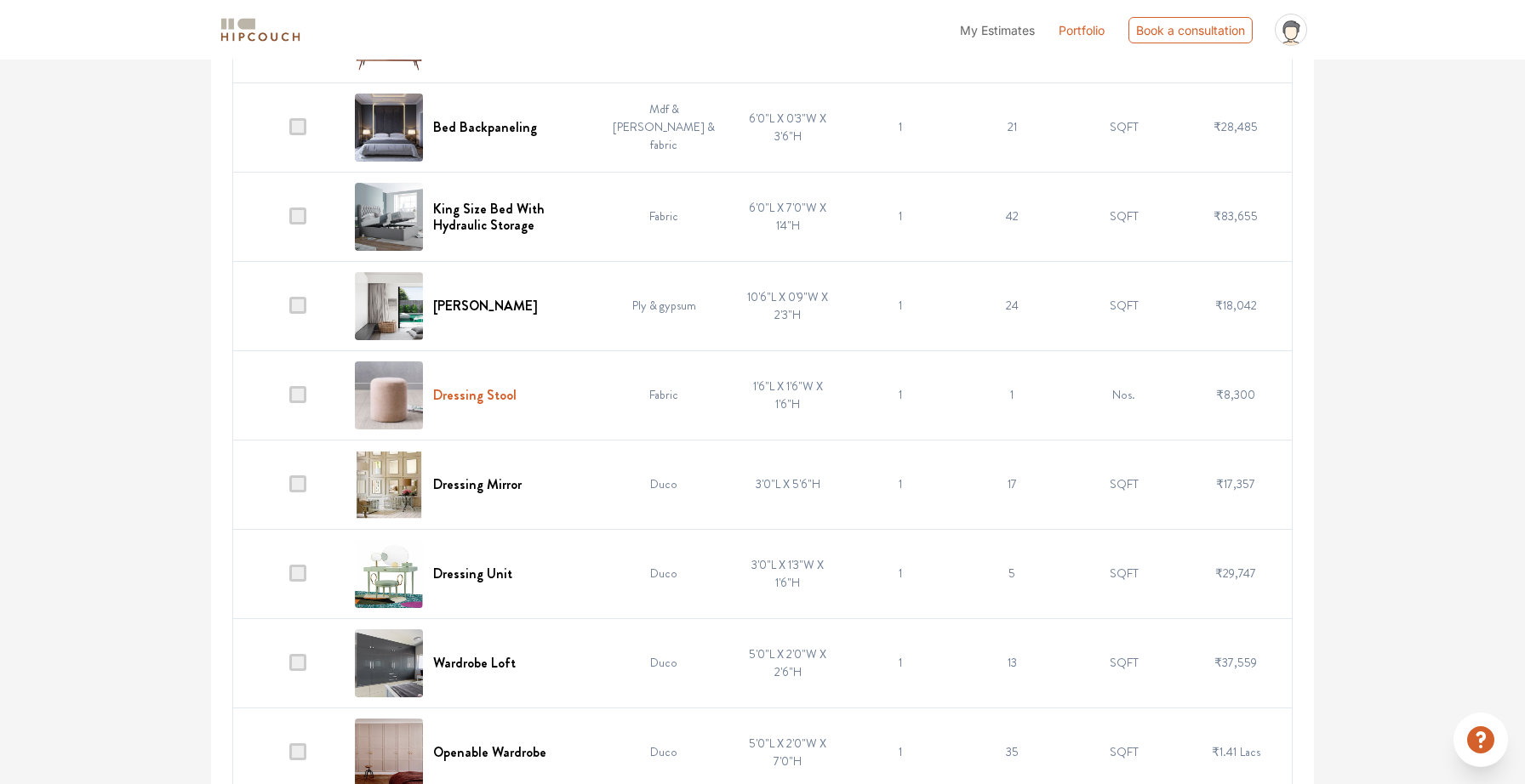
click at [488, 401] on h6 "Dressing Stool" at bounding box center [475, 395] width 83 height 16
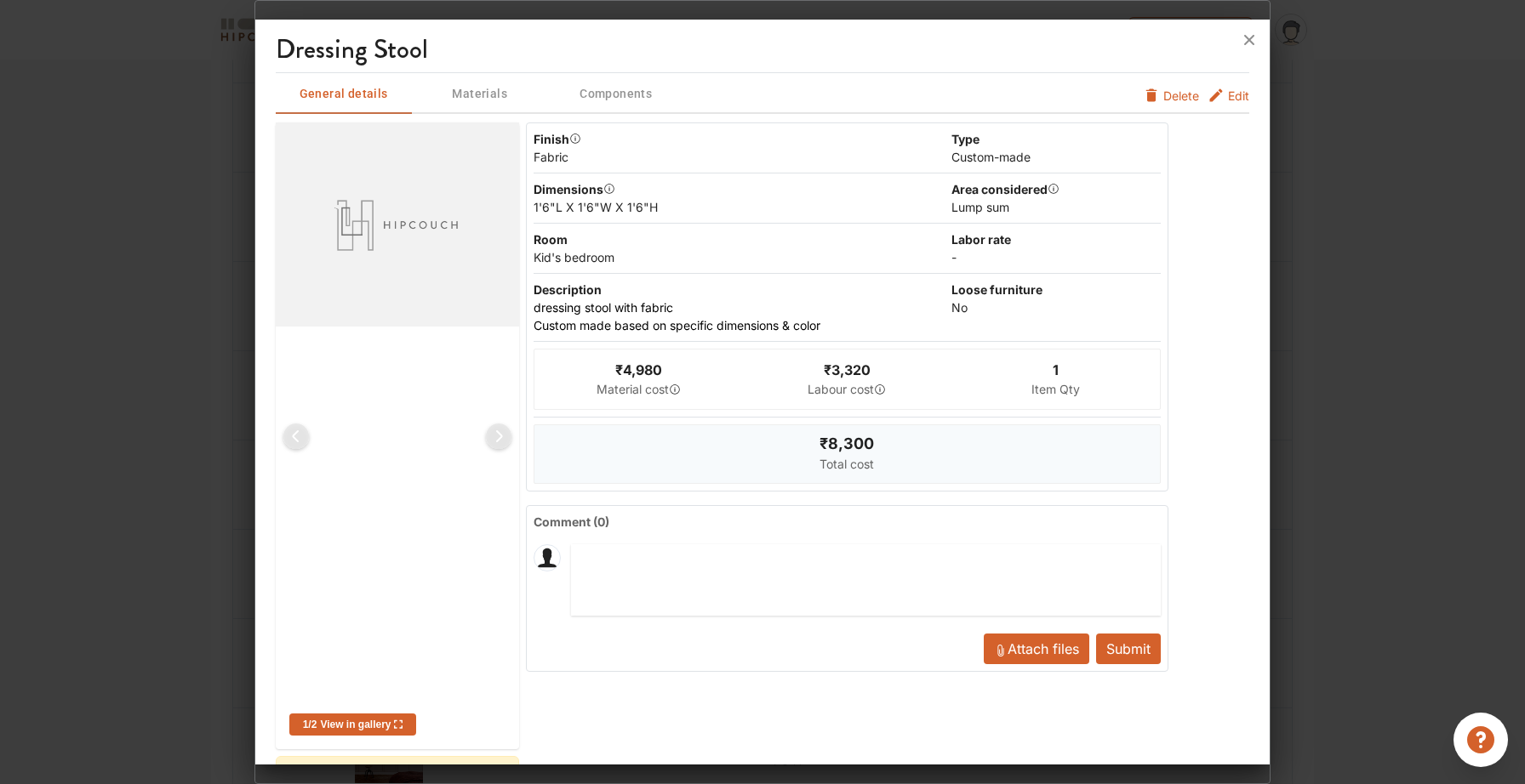
scroll to position [0, 0]
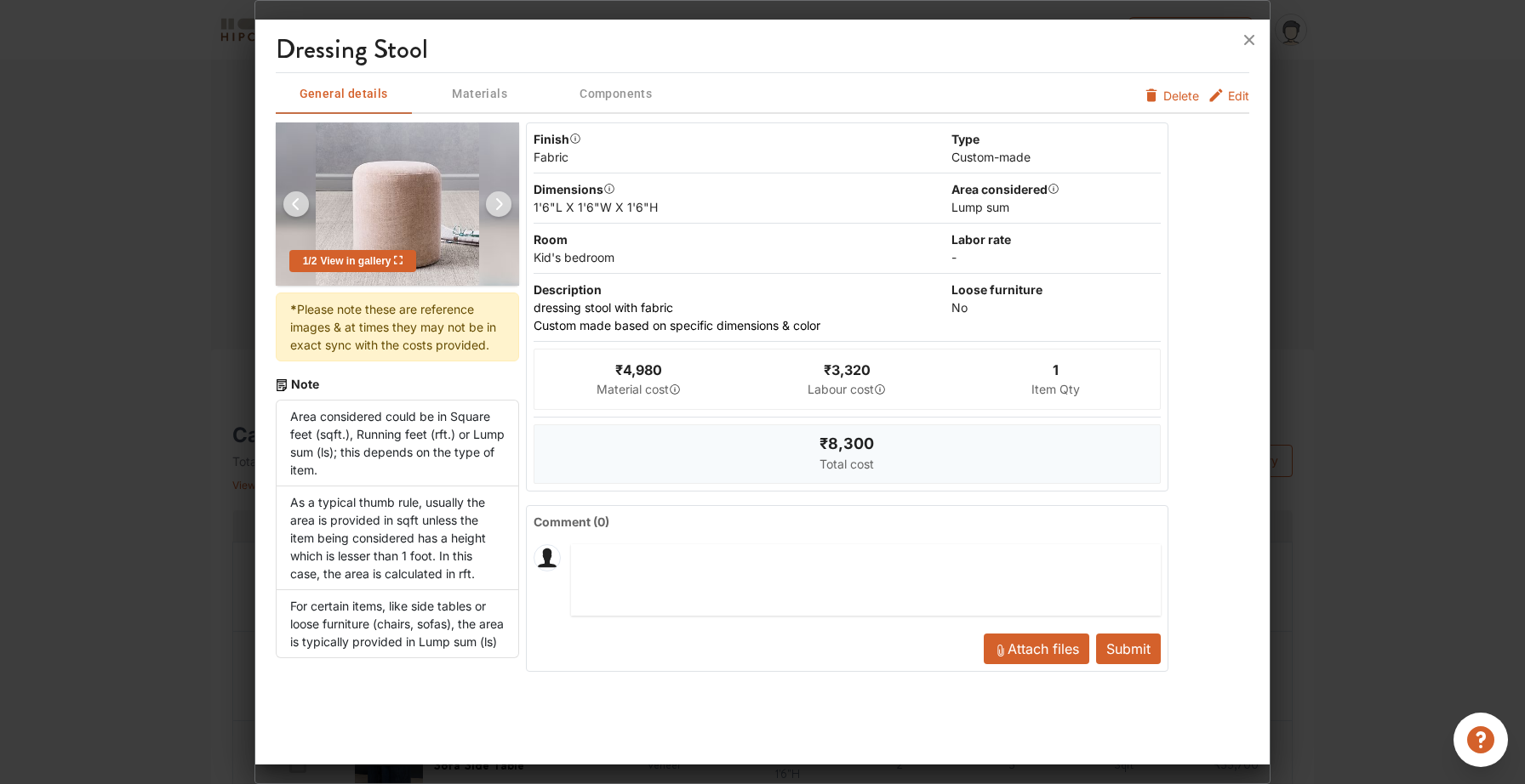
click at [505, 206] on img at bounding box center [499, 204] width 41 height 41
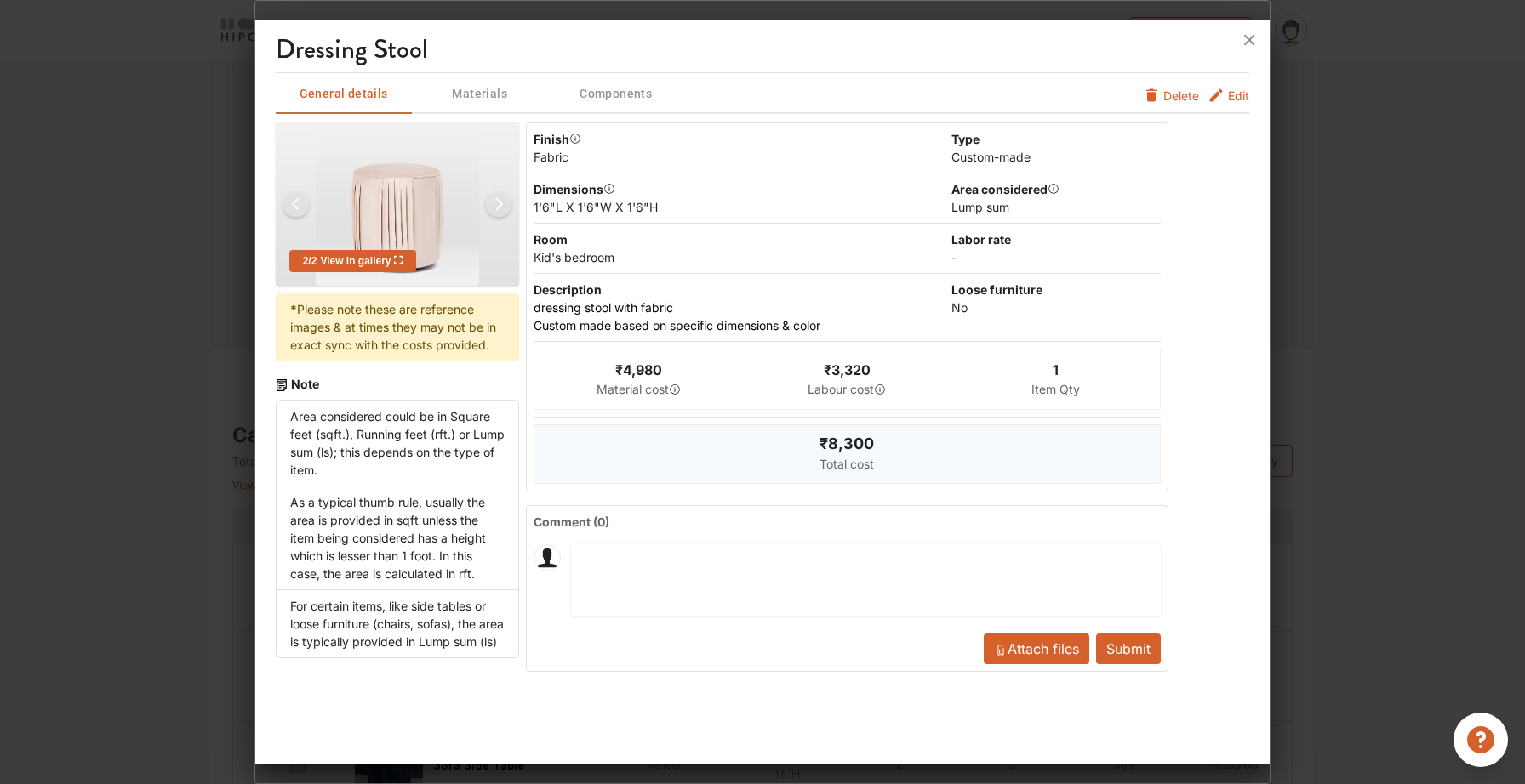
click at [297, 204] on img at bounding box center [296, 204] width 41 height 41
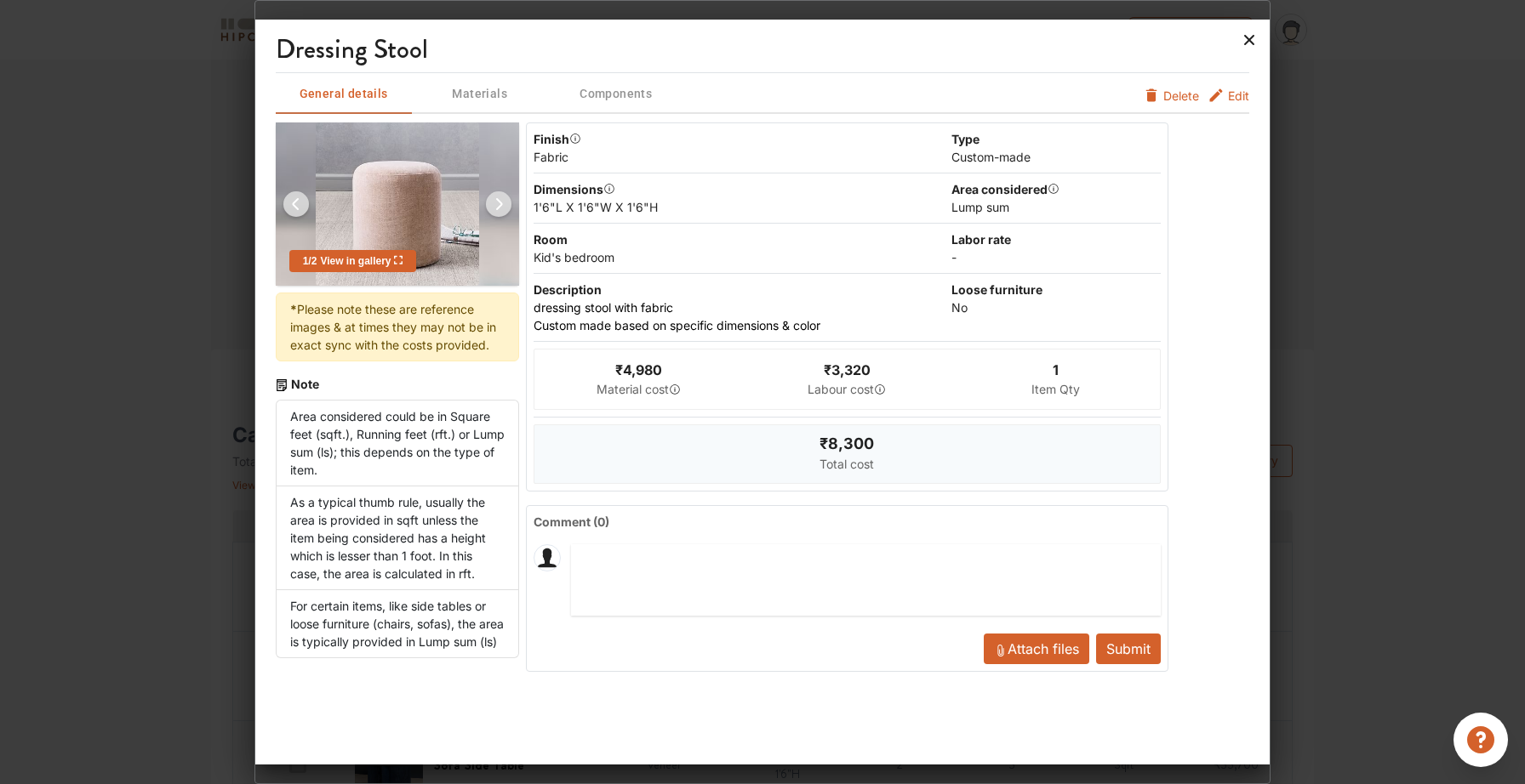
click at [1248, 43] on icon at bounding box center [1249, 39] width 27 height 27
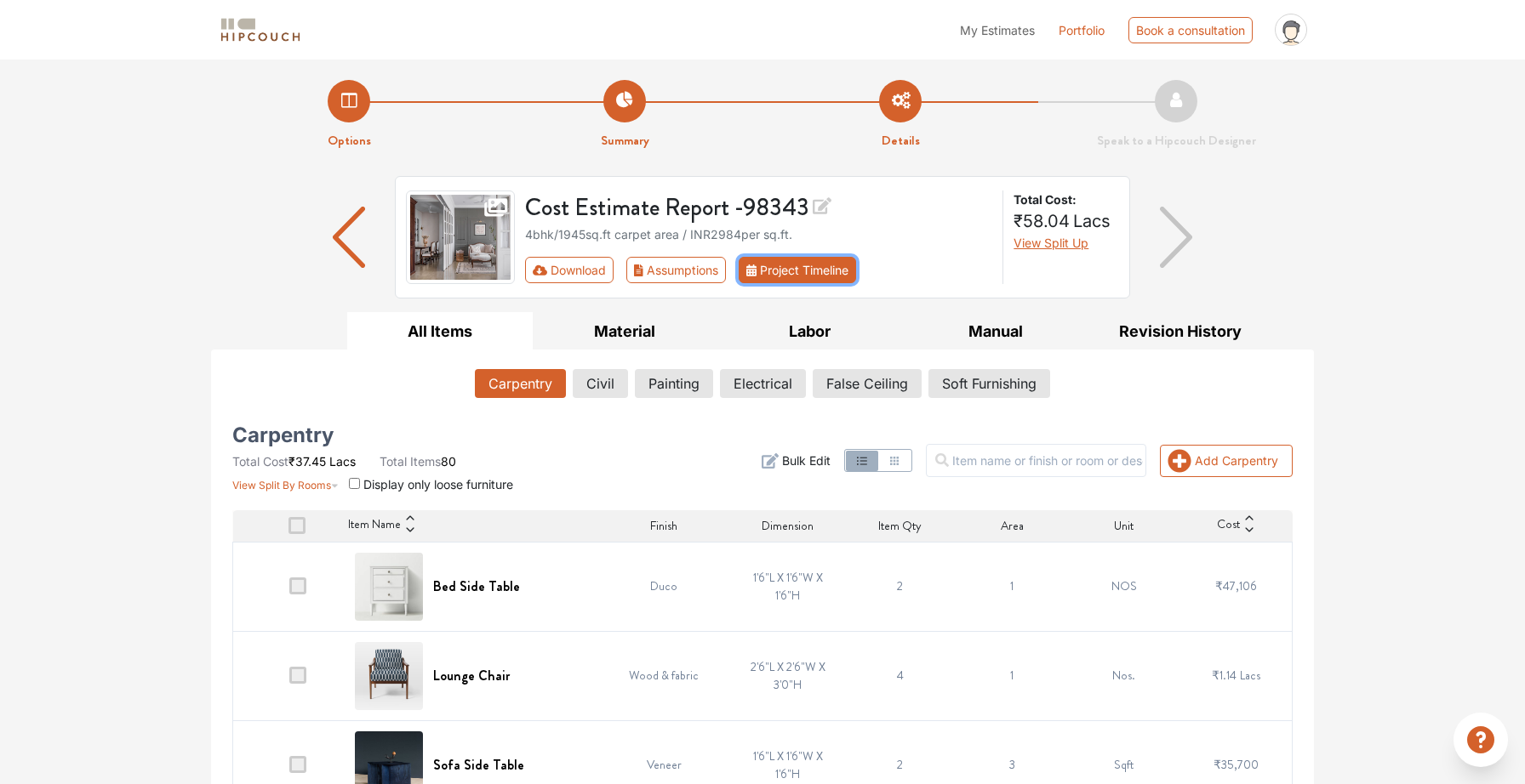
click at [800, 270] on button "Project Timeline" at bounding box center [797, 269] width 117 height 26
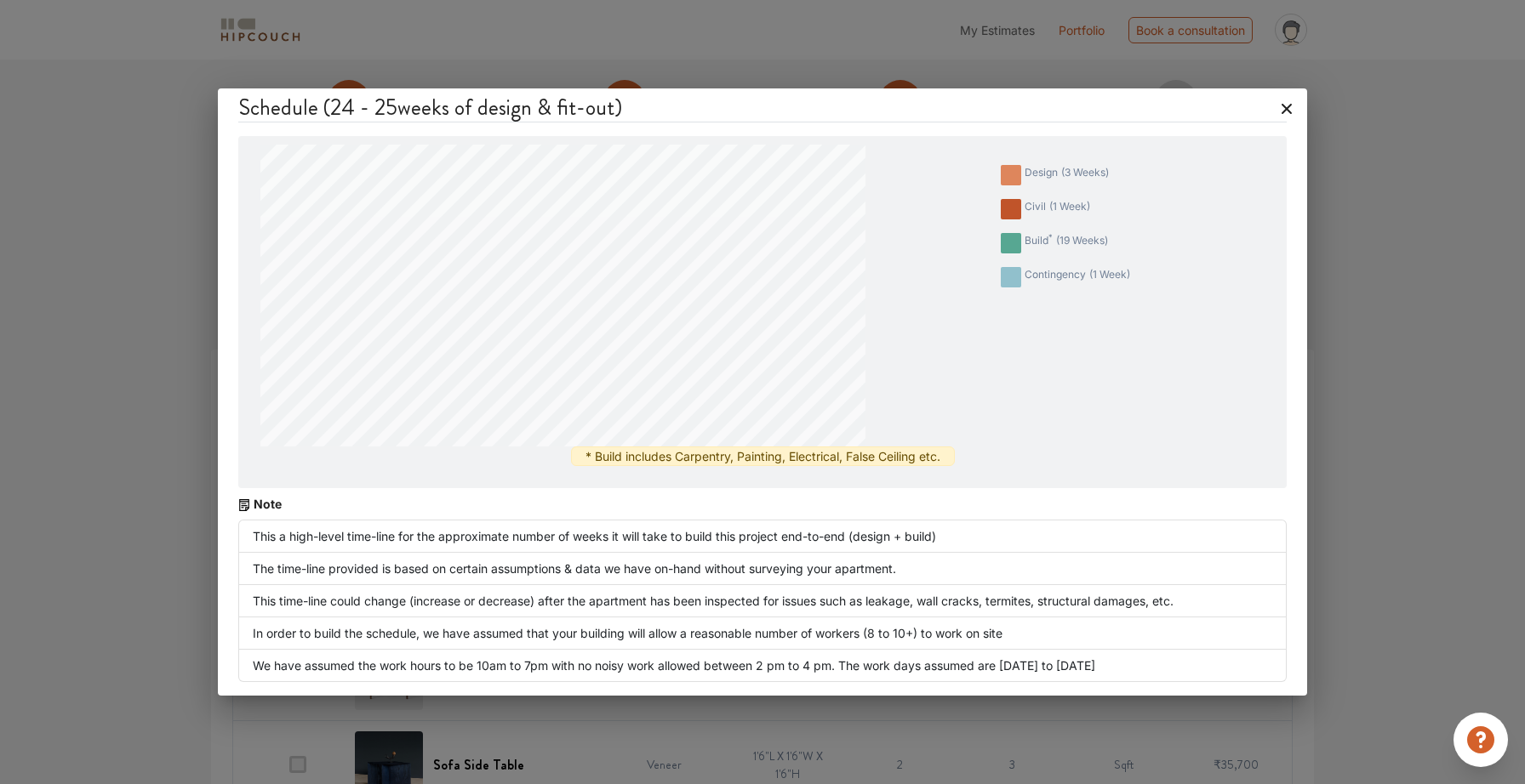
click at [1287, 112] on icon at bounding box center [1287, 108] width 27 height 27
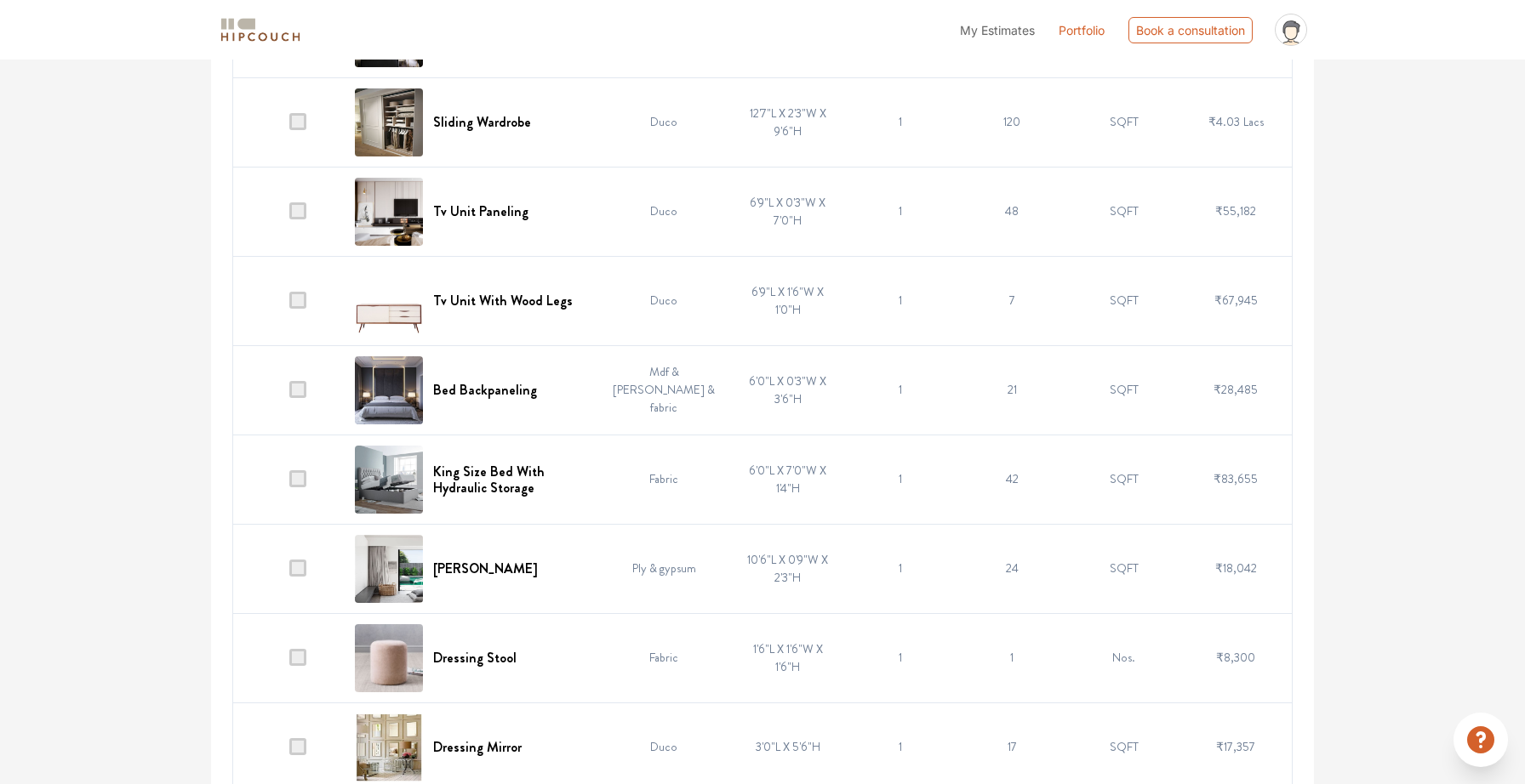
scroll to position [4216, 0]
